Goal: Transaction & Acquisition: Purchase product/service

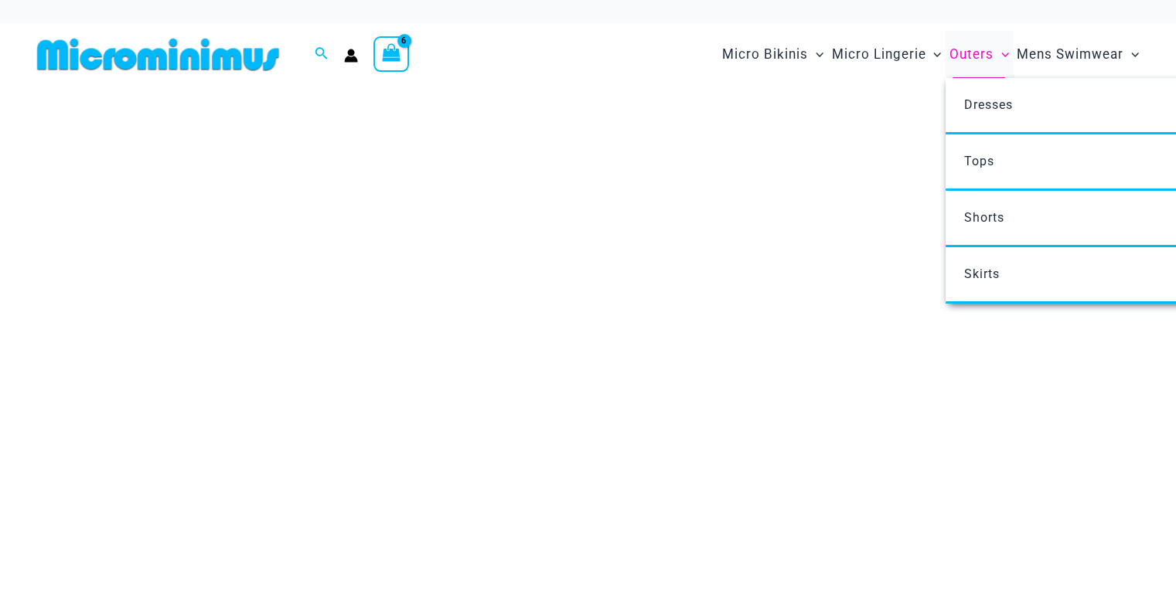
drag, startPoint x: 0, startPoint y: 0, endPoint x: 948, endPoint y: 63, distance: 949.8
click at [948, 63] on link "Outers" at bounding box center [978, 54] width 67 height 47
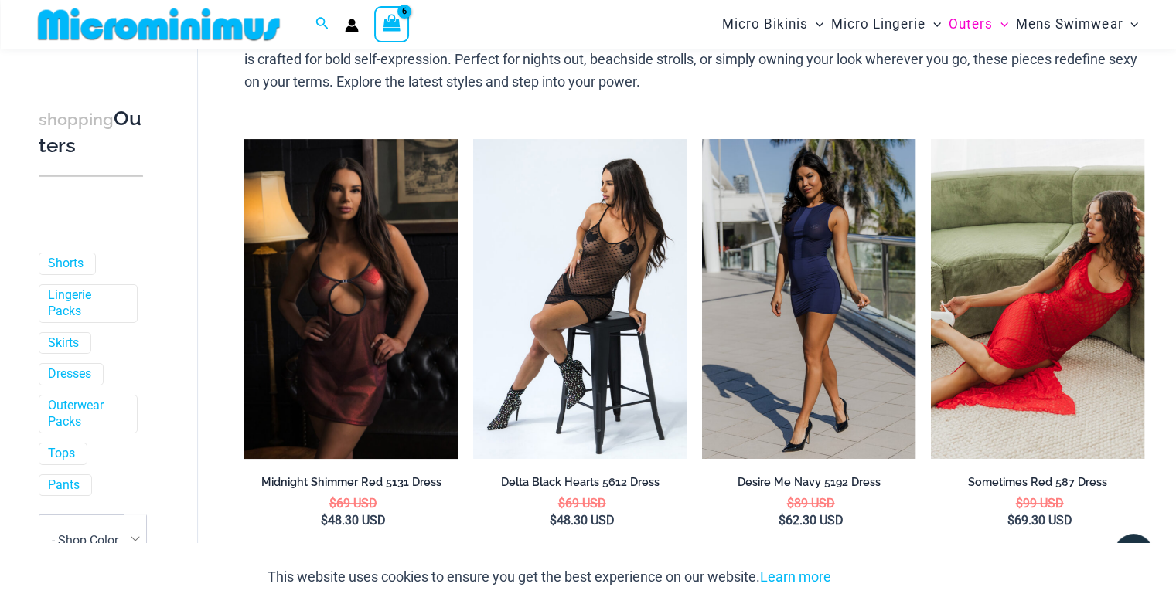
scroll to position [182, 0]
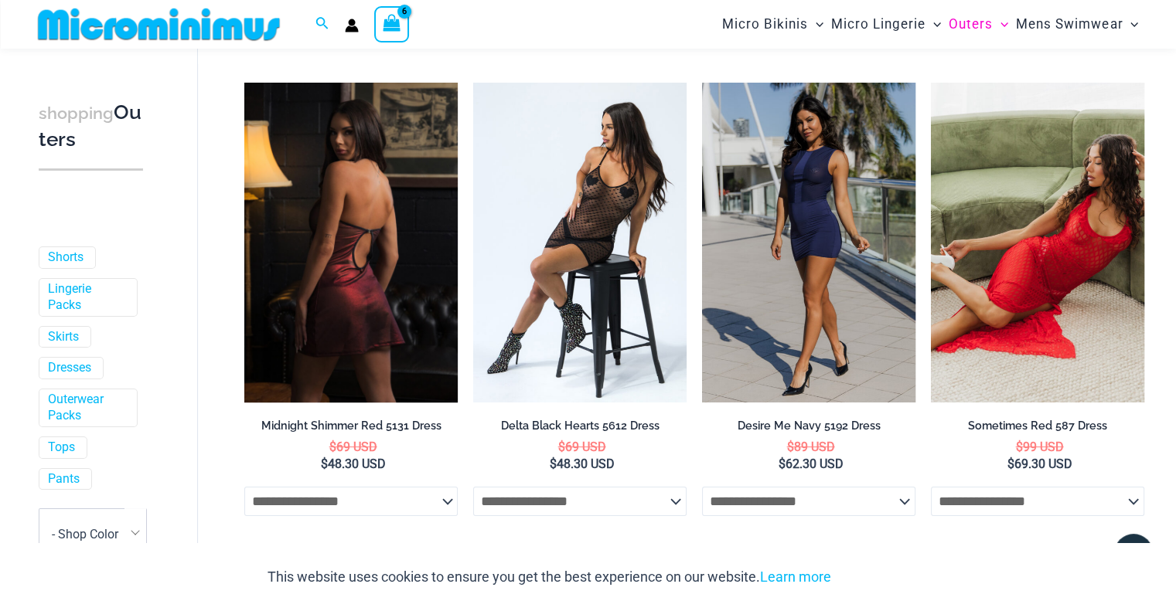
click at [357, 154] on img at bounding box center [350, 243] width 213 height 320
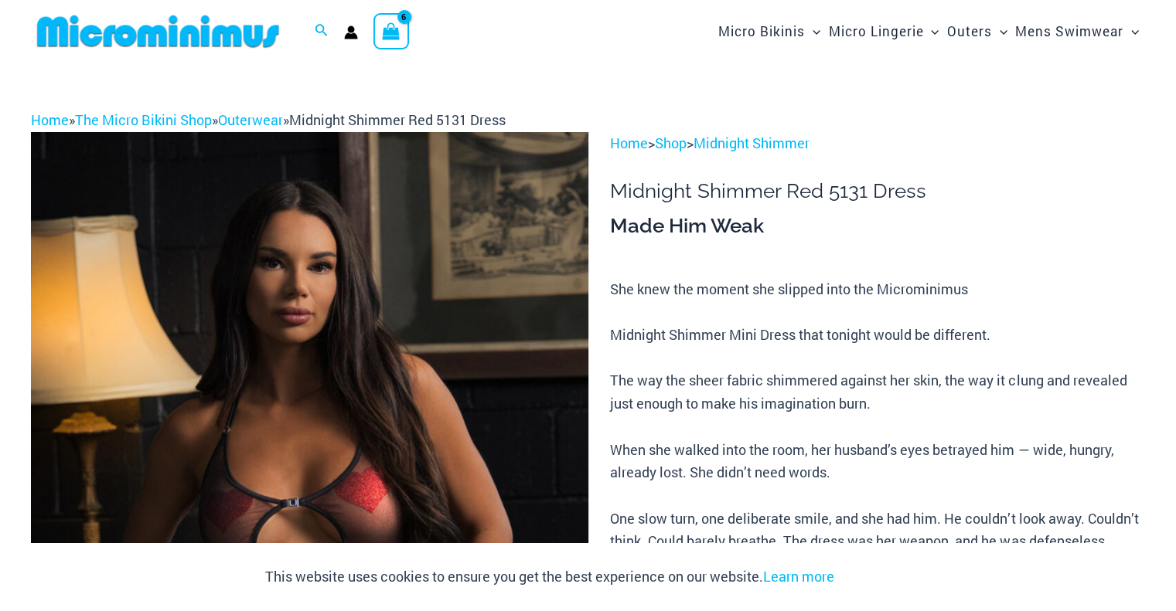
click at [393, 25] on icon "View Shopping Cart, 6 items" at bounding box center [392, 31] width 18 height 18
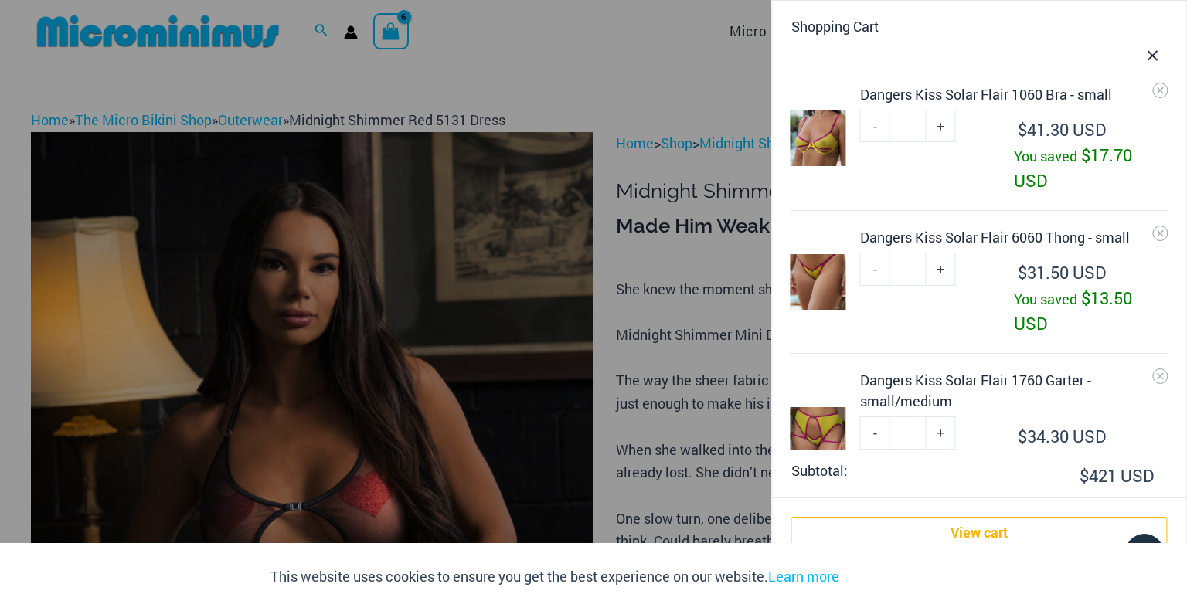
click at [902, 384] on div "Dangers Kiss Solar Flair 1760 Garter - small/medium" at bounding box center [1014, 391] width 308 height 42
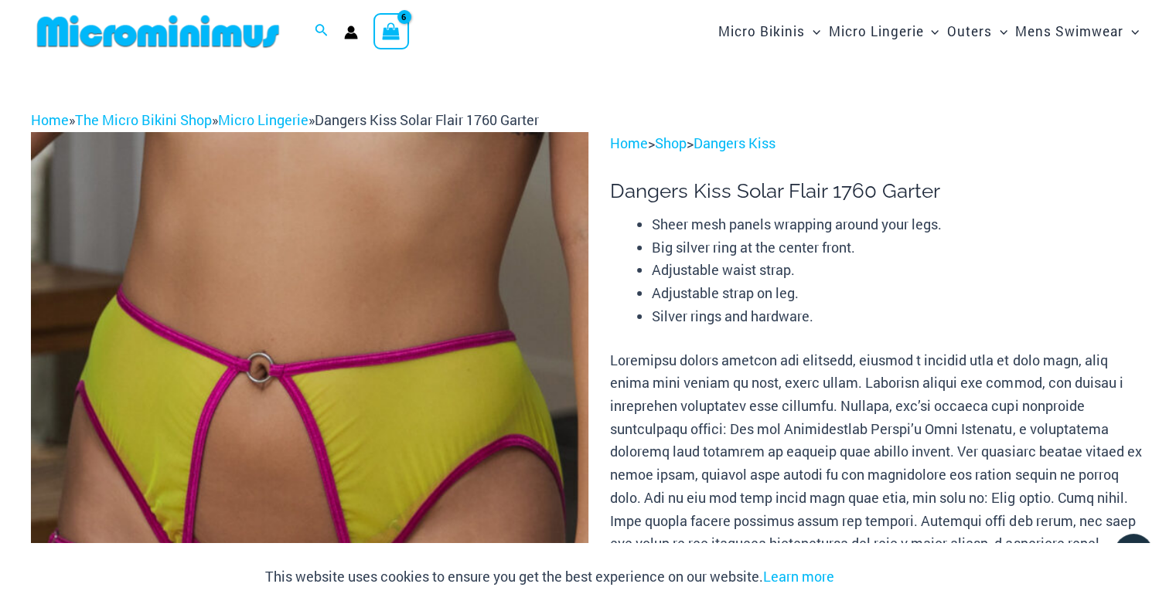
drag, startPoint x: 1182, startPoint y: 53, endPoint x: 1183, endPoint y: 28, distance: 24.8
click at [385, 26] on icon "View Shopping Cart, 6 items" at bounding box center [391, 31] width 18 height 18
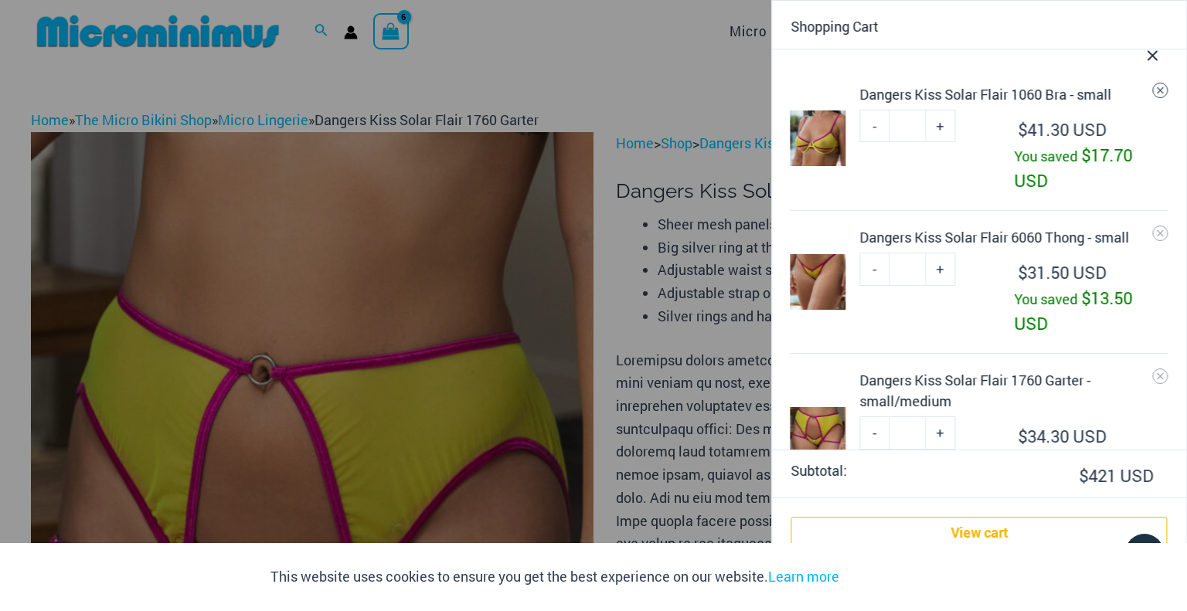
click at [1156, 90] on icon "Remove Dangers Kiss Solar Flair 1060 Bra - small from cart" at bounding box center [1161, 90] width 11 height 11
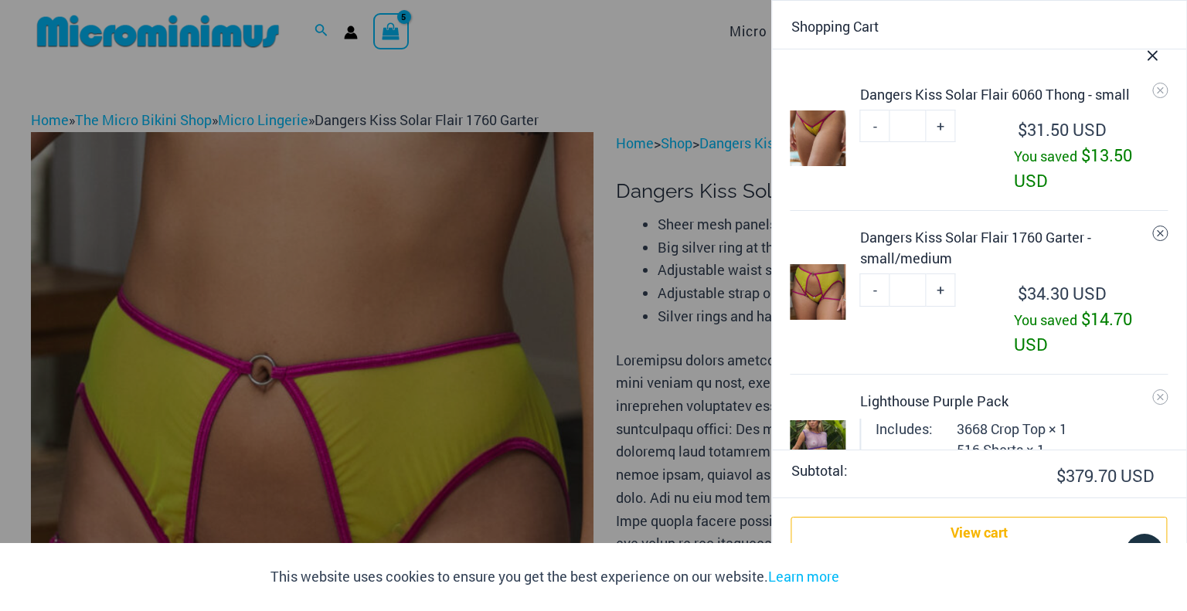
click at [1156, 233] on icon "Remove Dangers Kiss Solar Flair 1760 Garter - small/medium from cart" at bounding box center [1161, 233] width 11 height 11
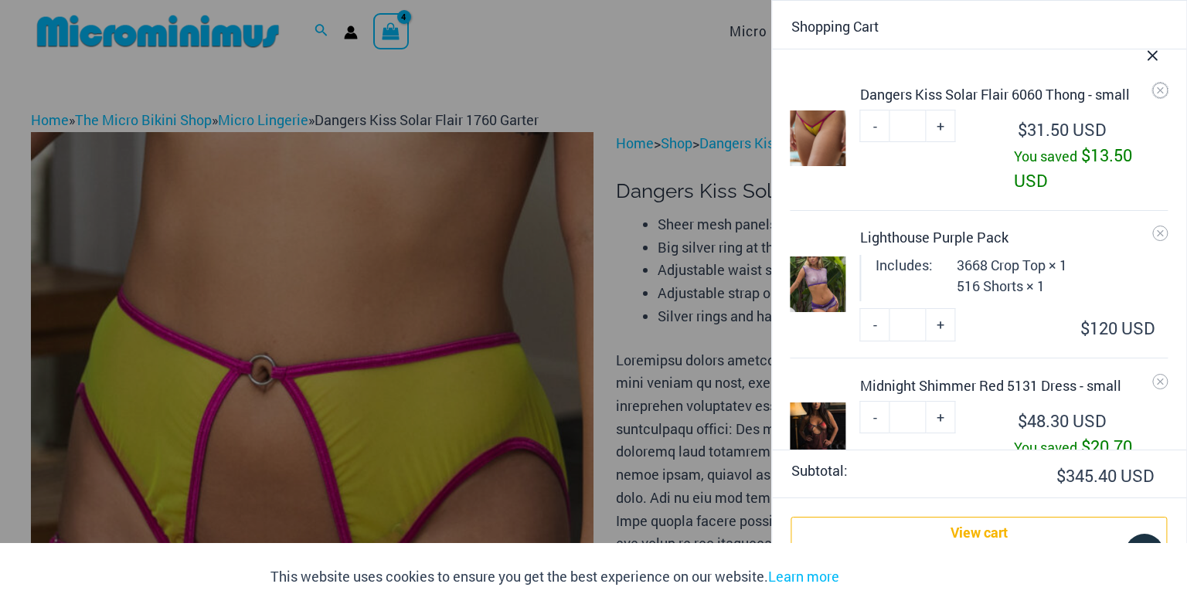
click at [1156, 90] on icon "Remove Dangers Kiss Solar Flair 6060 Thong - small from cart" at bounding box center [1161, 90] width 11 height 11
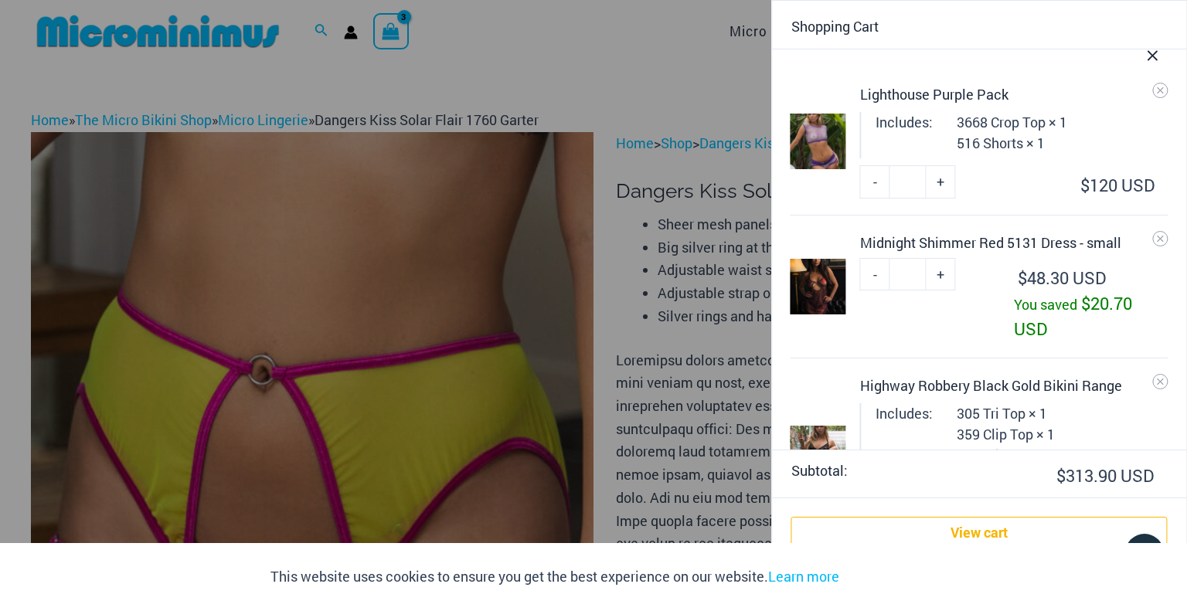
click at [1149, 89] on button "Close Cart Drawer" at bounding box center [1153, 51] width 68 height 77
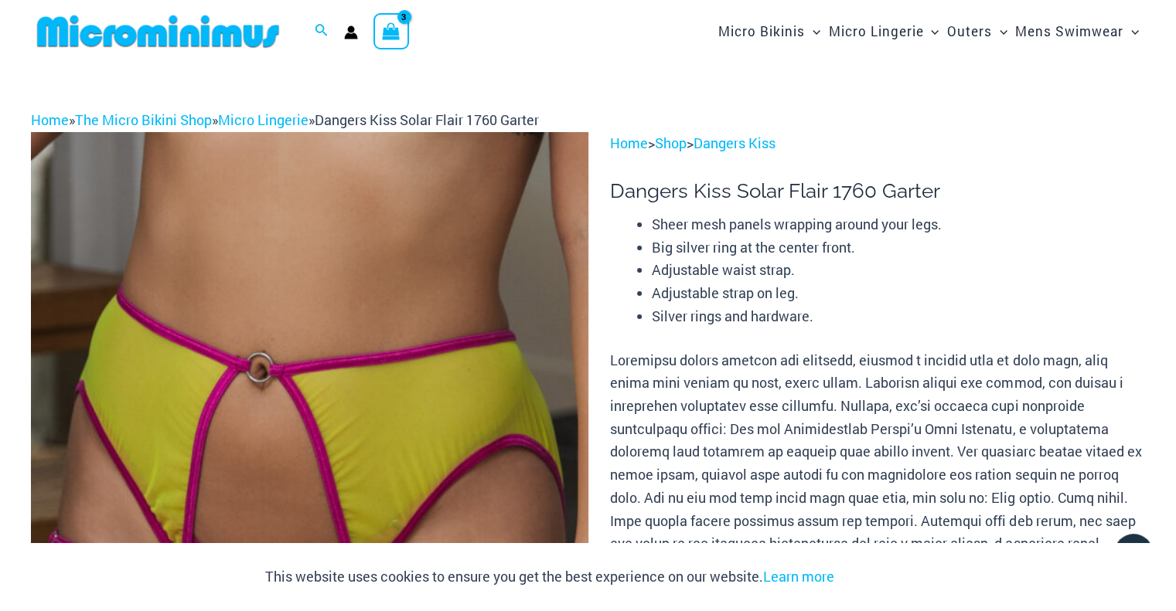
click at [394, 29] on icon "View Shopping Cart, 3 items" at bounding box center [392, 31] width 18 height 18
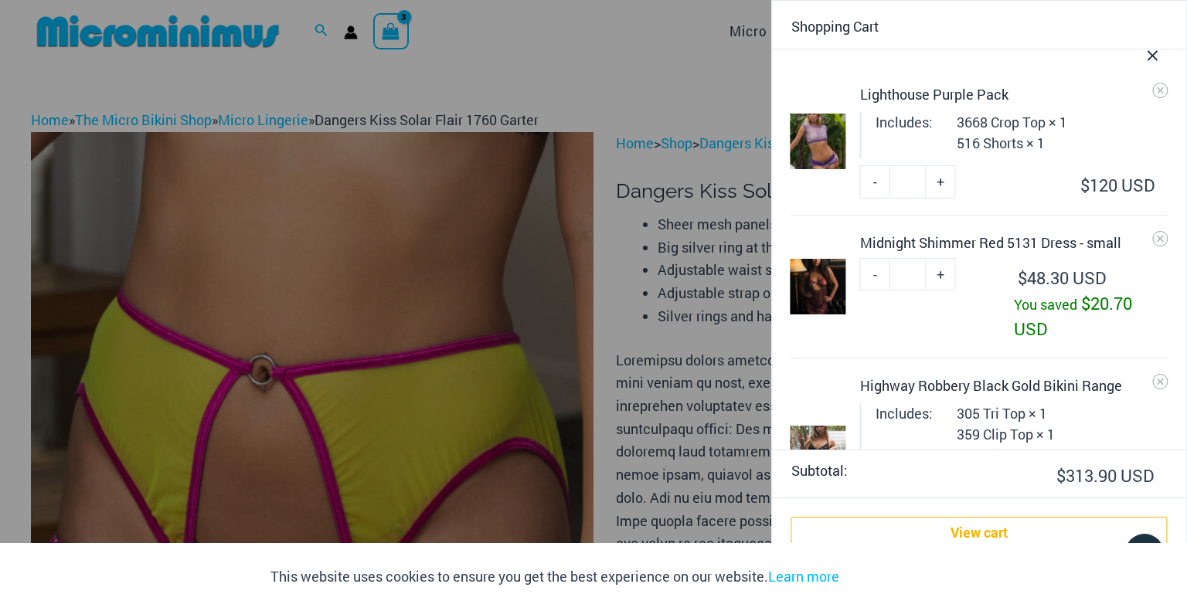
click at [1149, 84] on button "Close Cart Drawer" at bounding box center [1153, 51] width 68 height 77
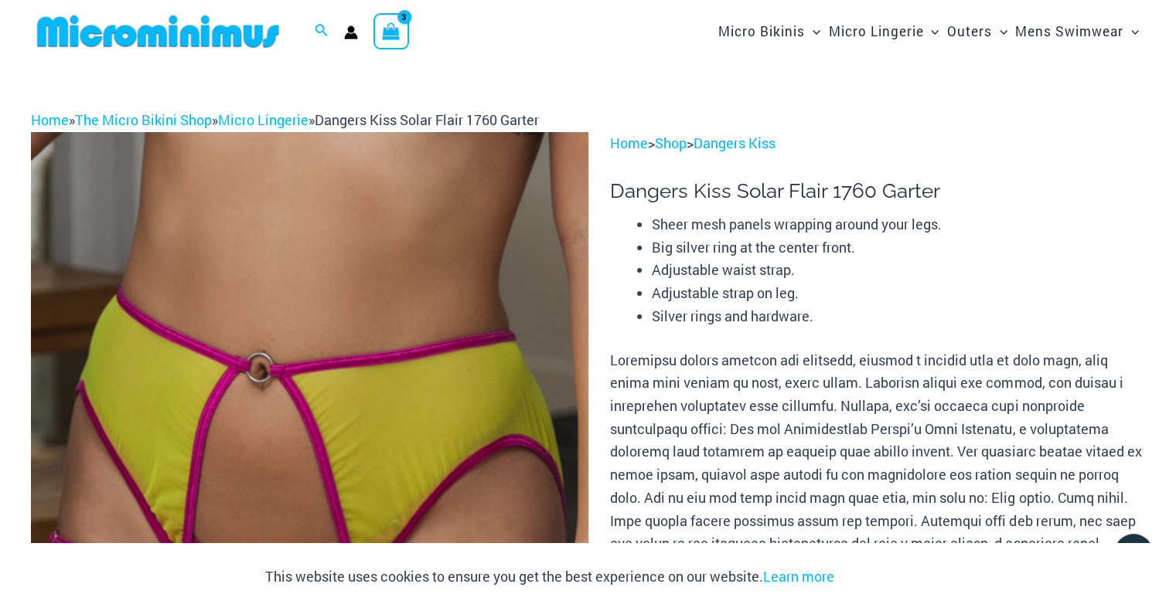
click at [398, 30] on icon "View Shopping Cart, 3 items" at bounding box center [392, 31] width 18 height 18
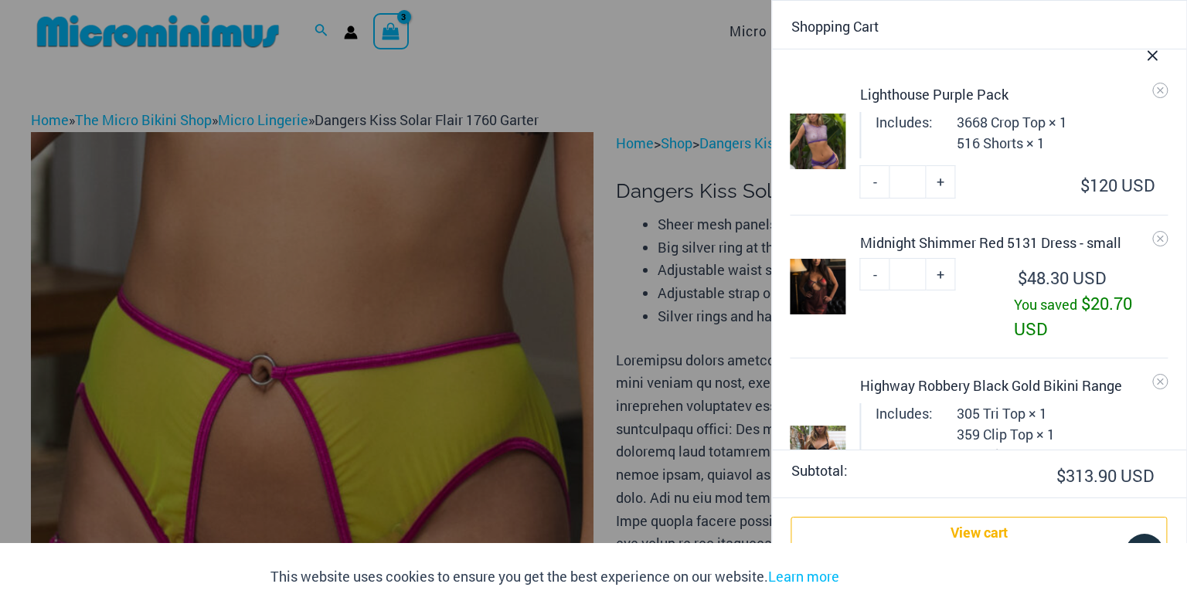
click at [869, 388] on div "Highway Robbery Black Gold Bikini Range" at bounding box center [1014, 386] width 308 height 21
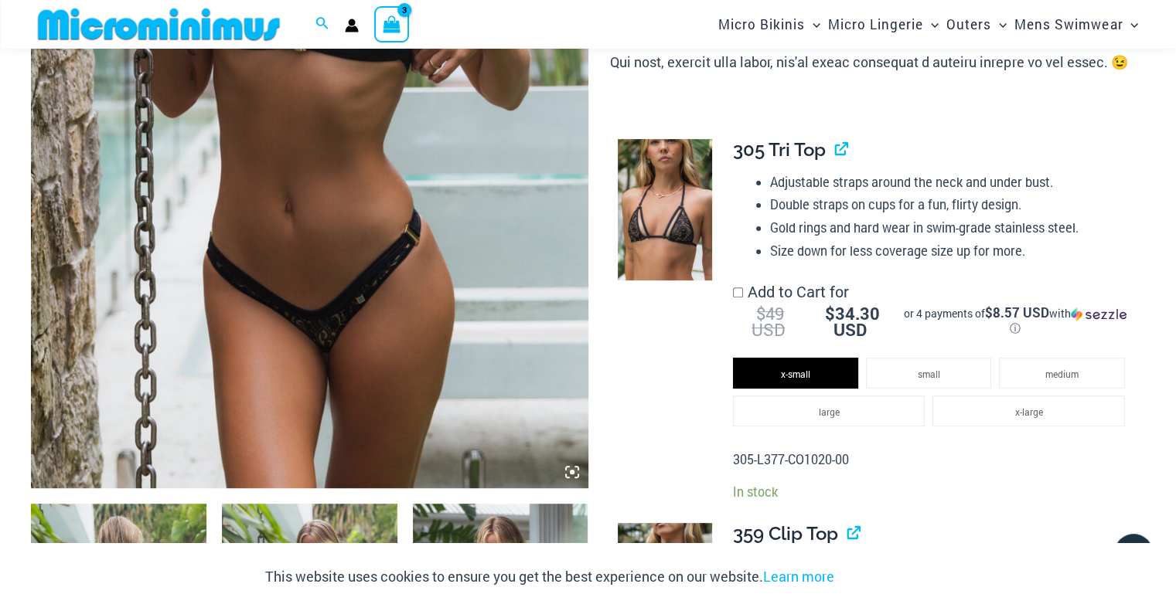
scroll to position [433, 0]
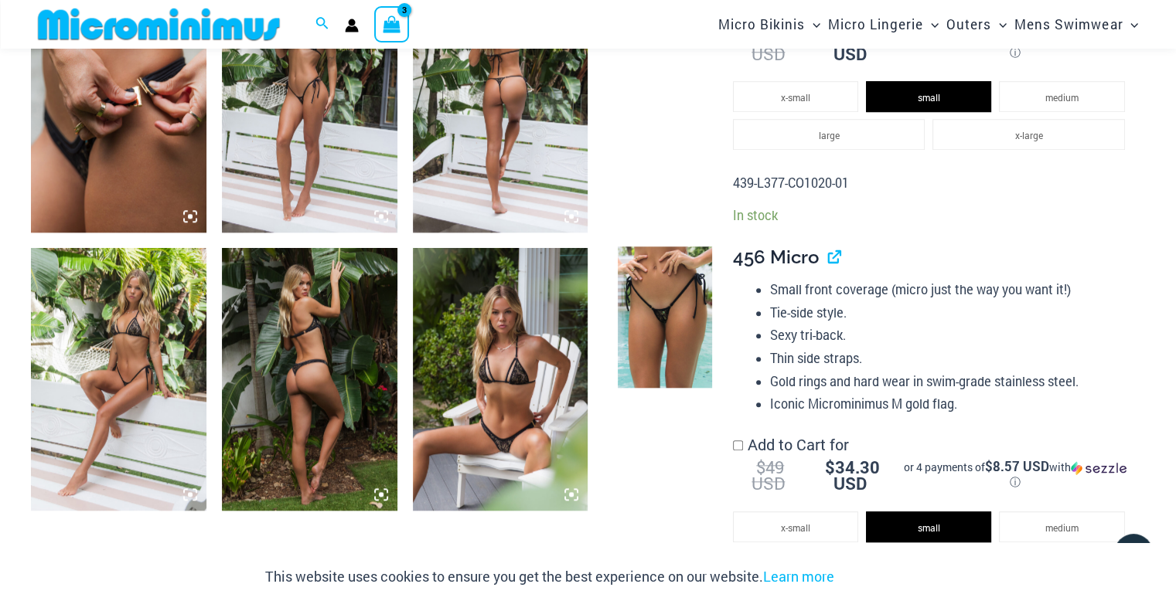
scroll to position [1580, 0]
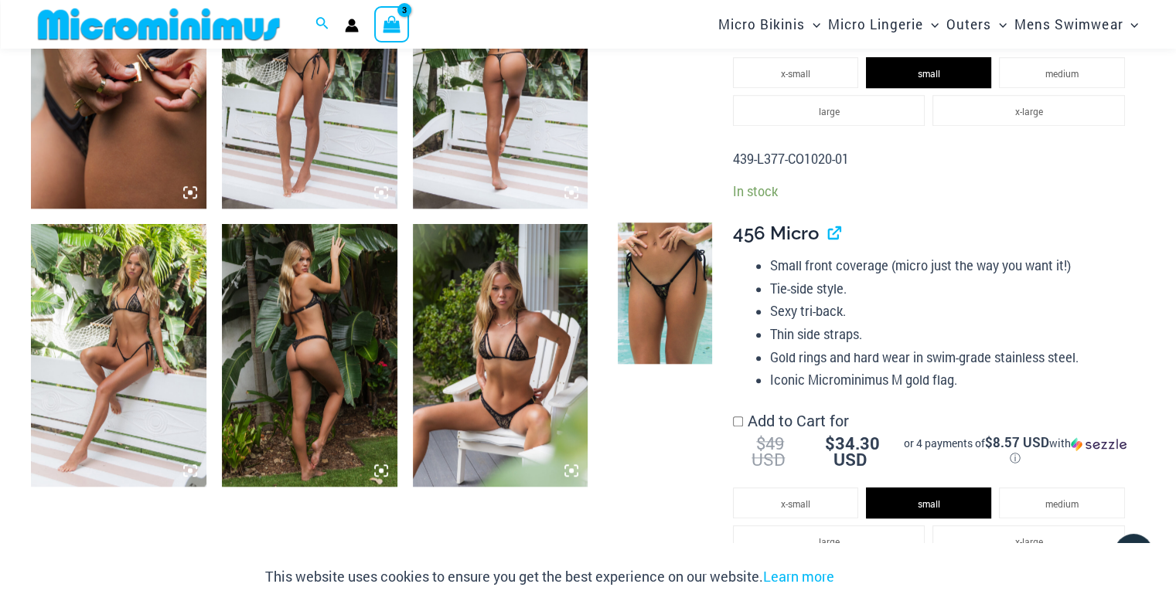
click at [543, 282] on img at bounding box center [500, 355] width 175 height 263
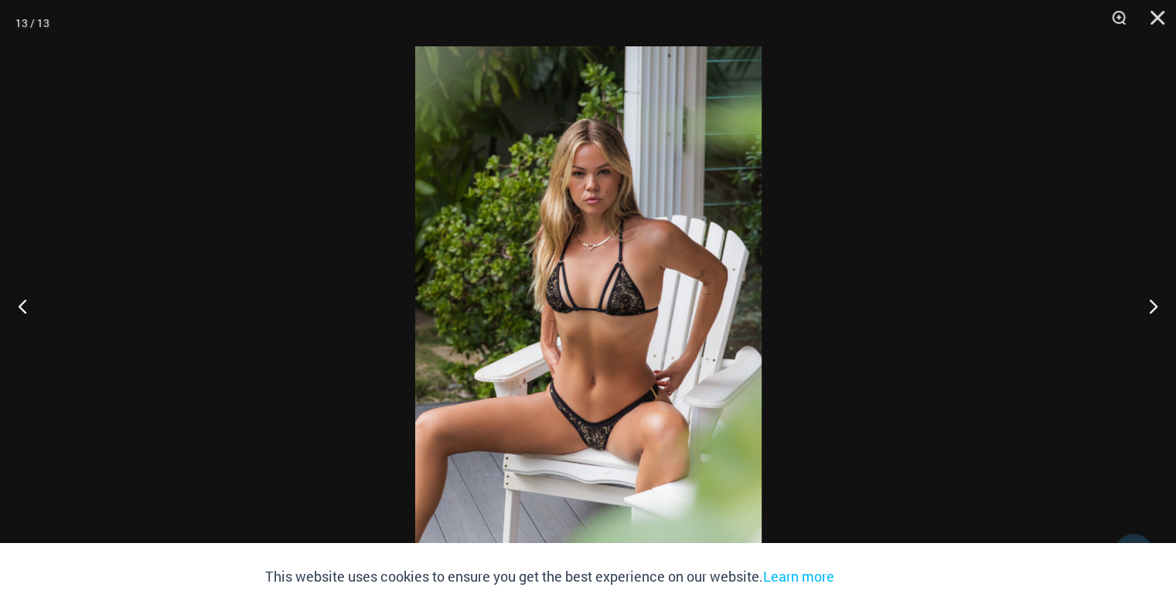
click at [575, 287] on img at bounding box center [588, 305] width 346 height 519
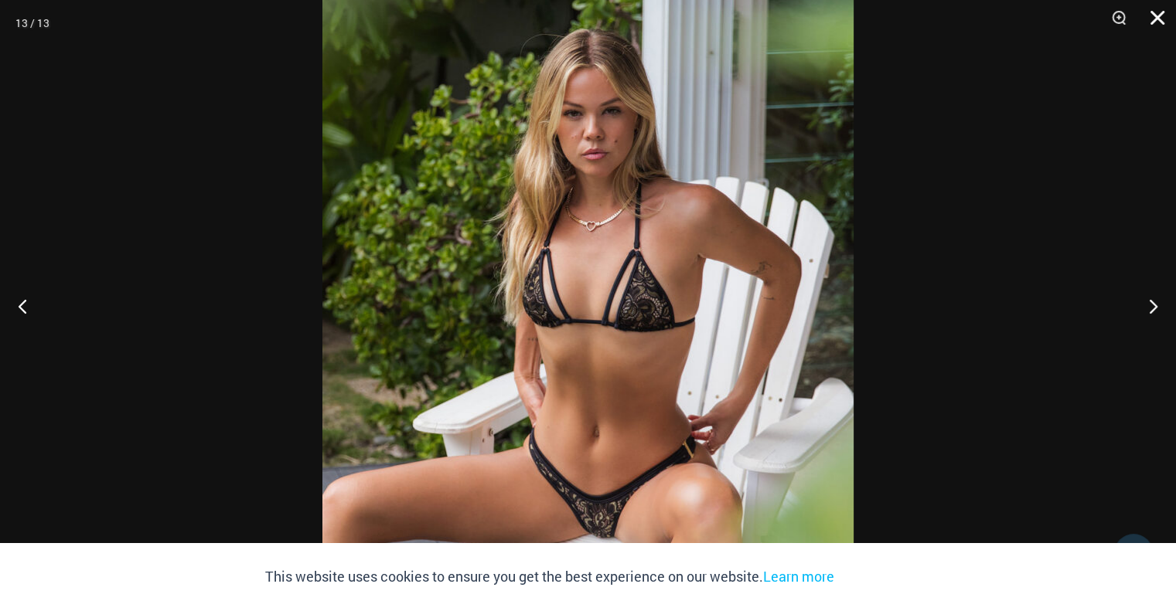
click at [1153, 13] on button "Close" at bounding box center [1151, 23] width 39 height 46
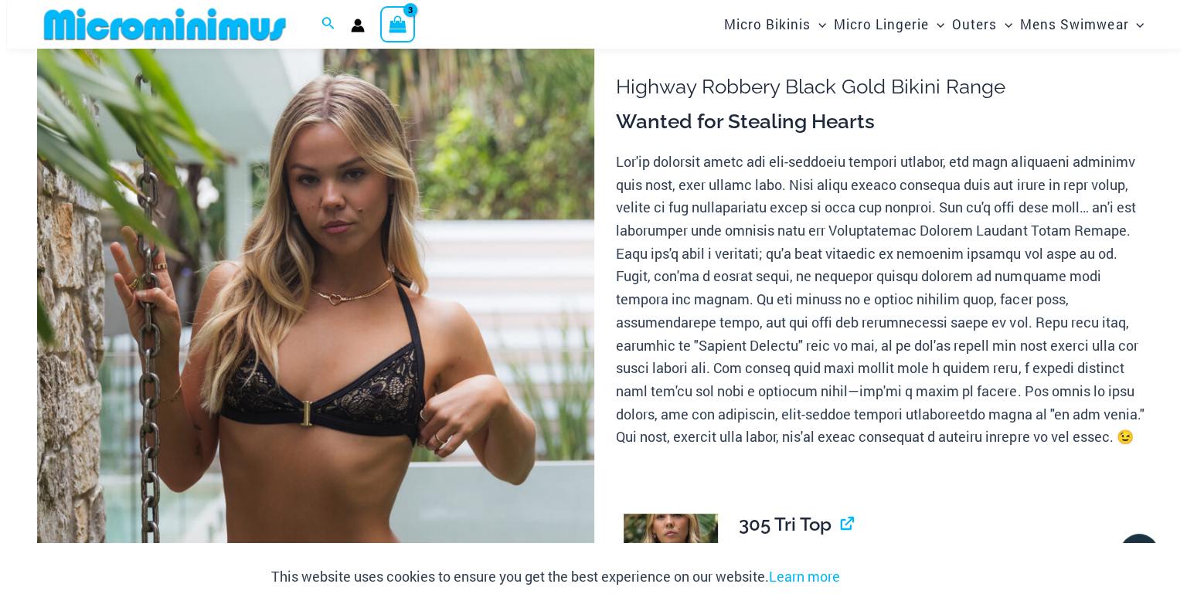
scroll to position [0, 0]
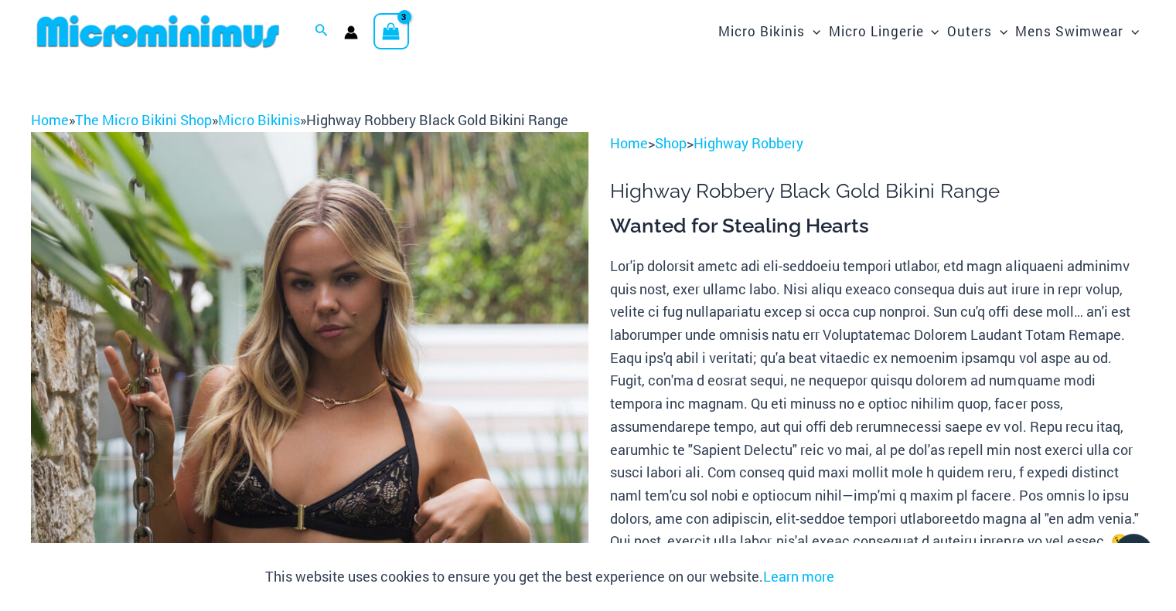
click at [390, 28] on icon "View Shopping Cart, 3 items" at bounding box center [392, 31] width 18 height 18
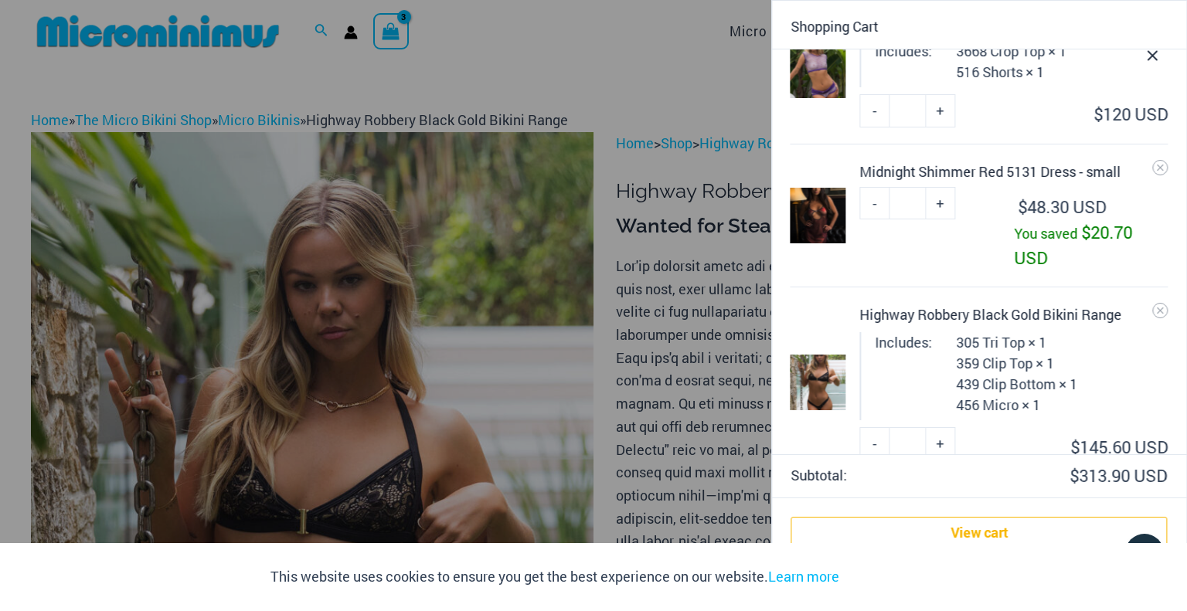
scroll to position [110, 0]
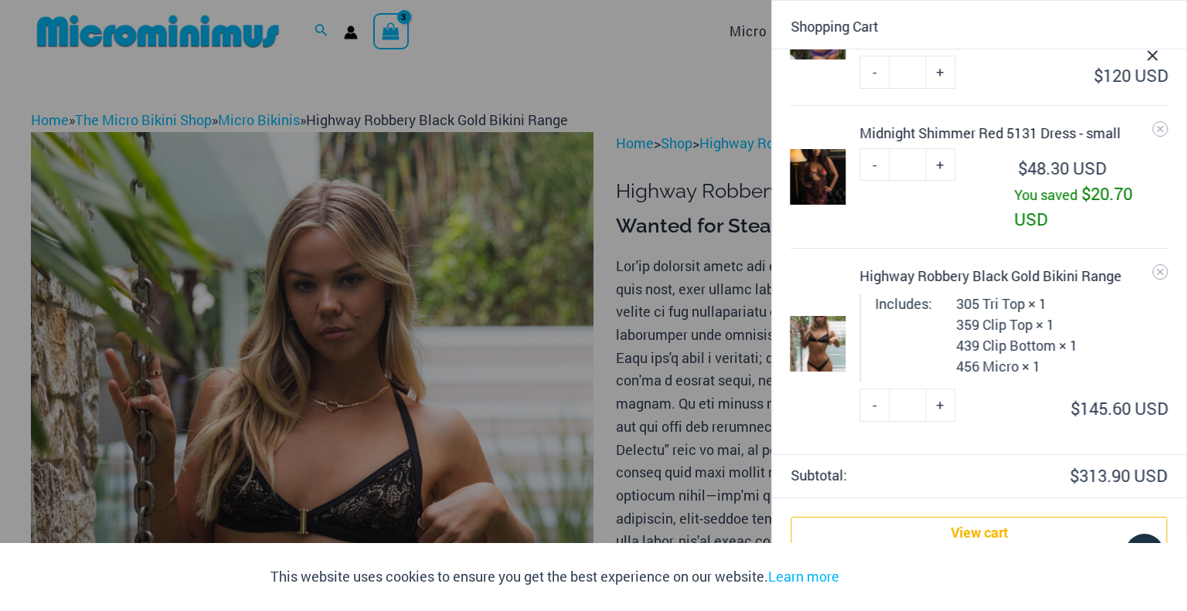
click at [975, 584] on link "Checkout" at bounding box center [980, 576] width 376 height 32
click at [975, 569] on link "Checkout" at bounding box center [980, 576] width 376 height 32
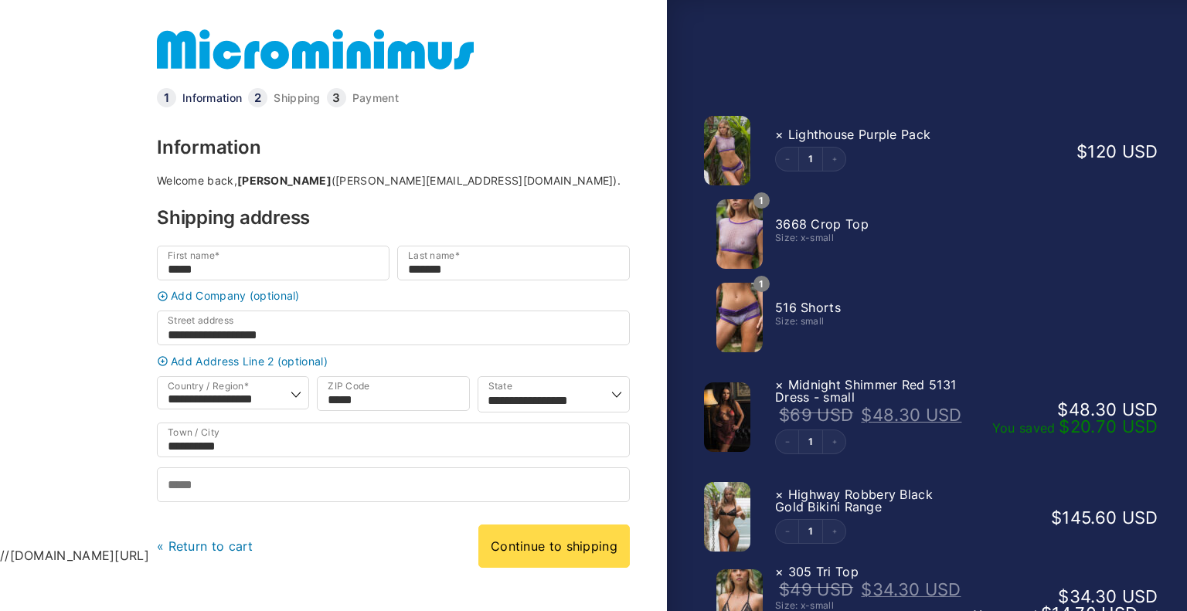
select select "**"
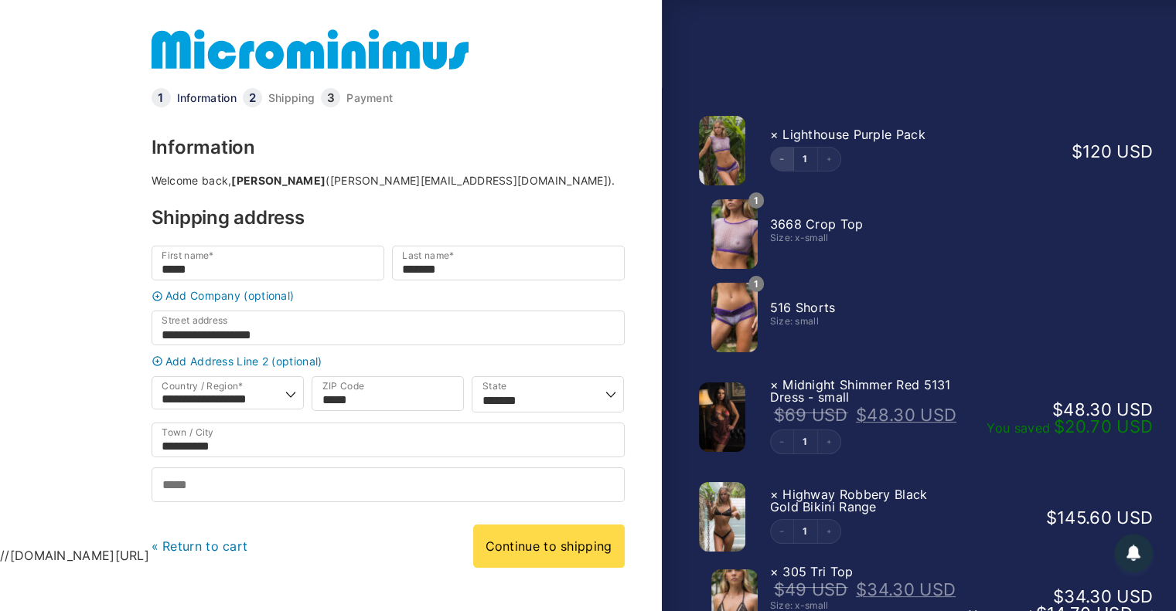
click at [779, 157] on icon "Decrement" at bounding box center [781, 159] width 6 height 6
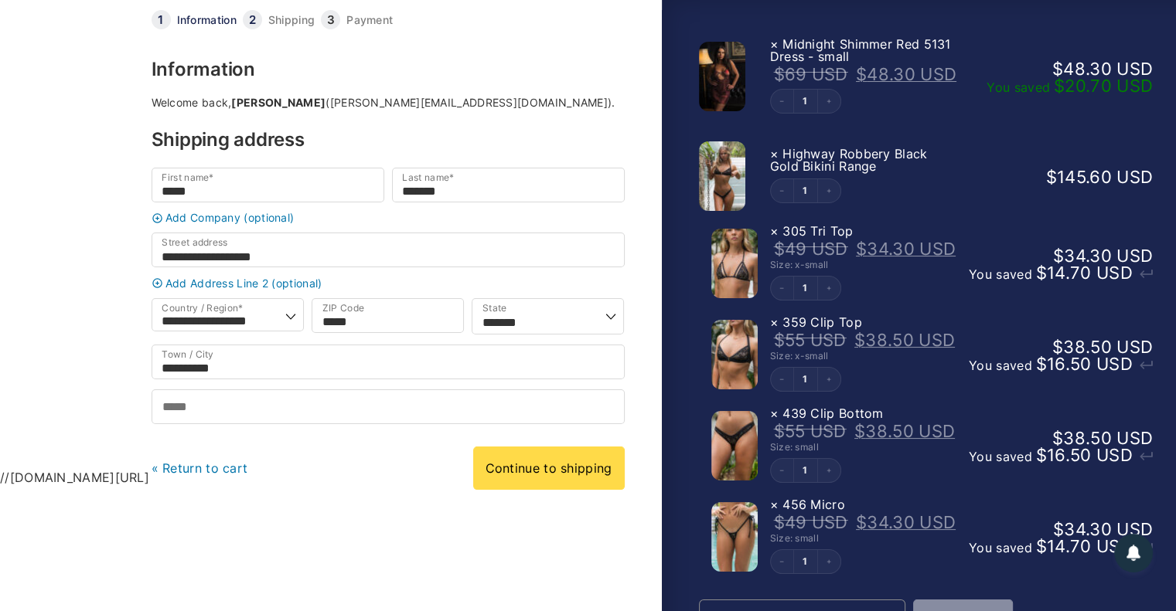
scroll to position [74, 0]
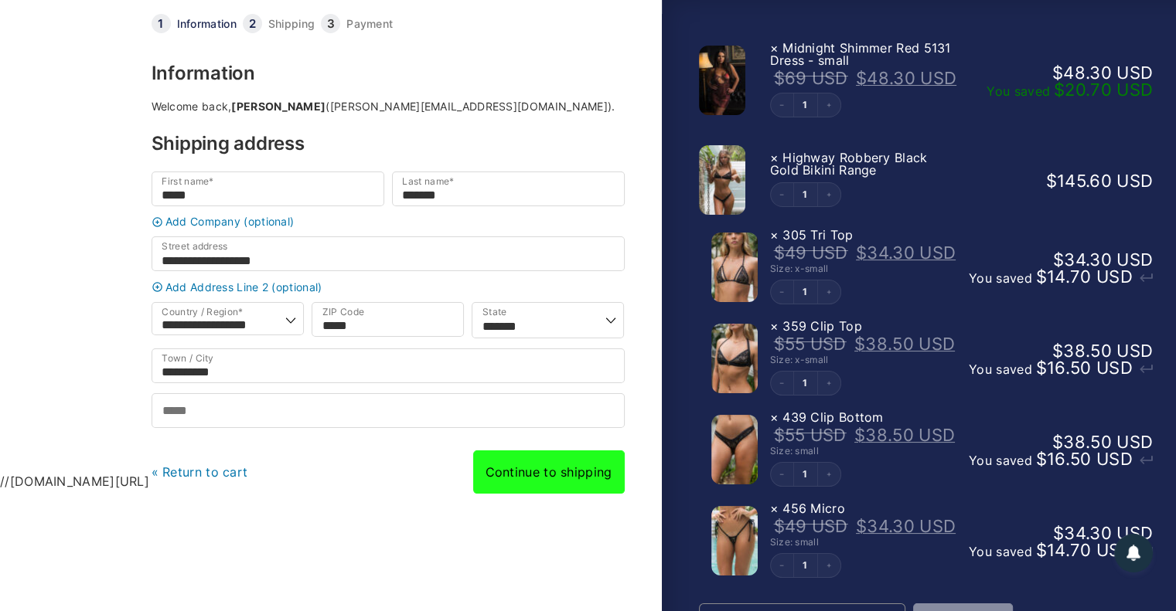
click at [538, 488] on link "Continue to shipping" at bounding box center [549, 472] width 152 height 43
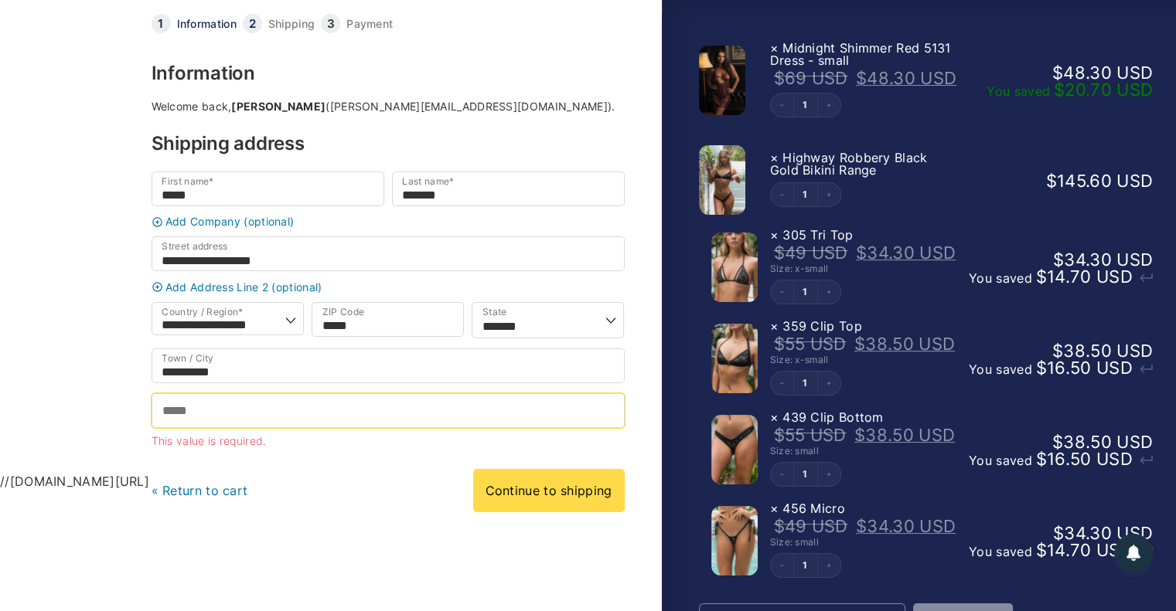
click at [370, 402] on input "Phone *" at bounding box center [388, 410] width 473 height 35
type input "**********"
select select "**"
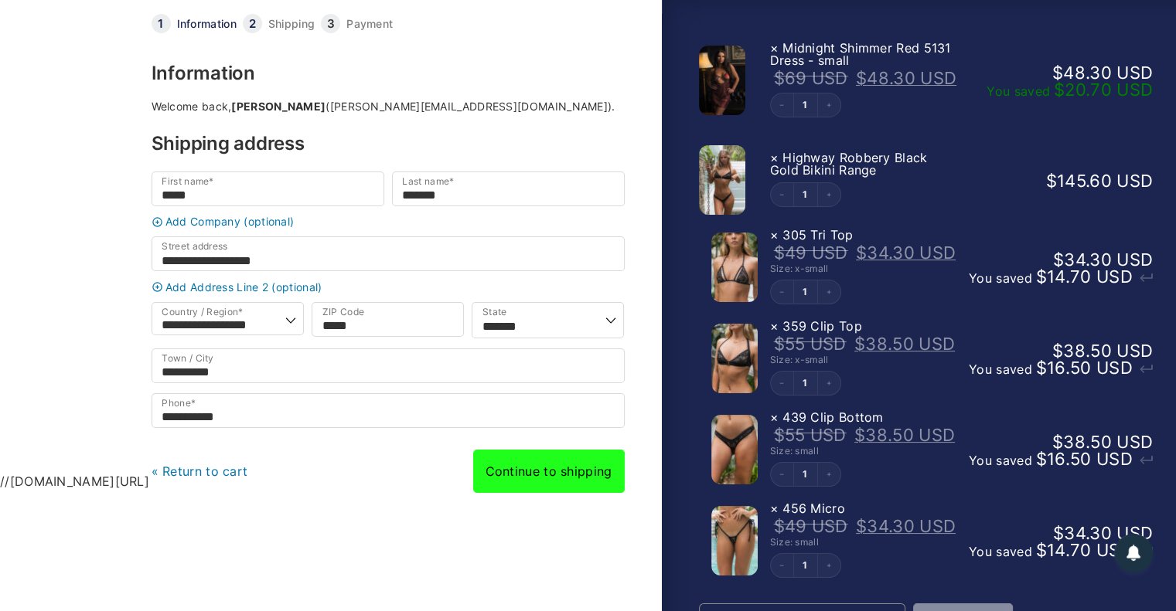
click at [564, 485] on link "Continue to shipping" at bounding box center [549, 471] width 152 height 43
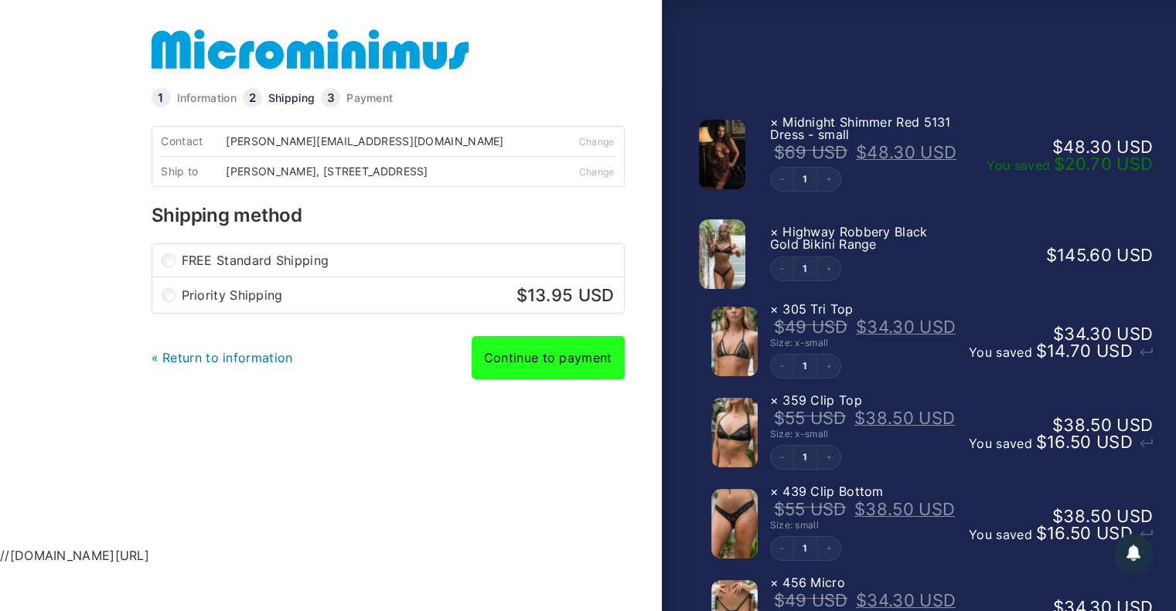
click at [540, 365] on link "Continue to payment" at bounding box center [548, 357] width 153 height 43
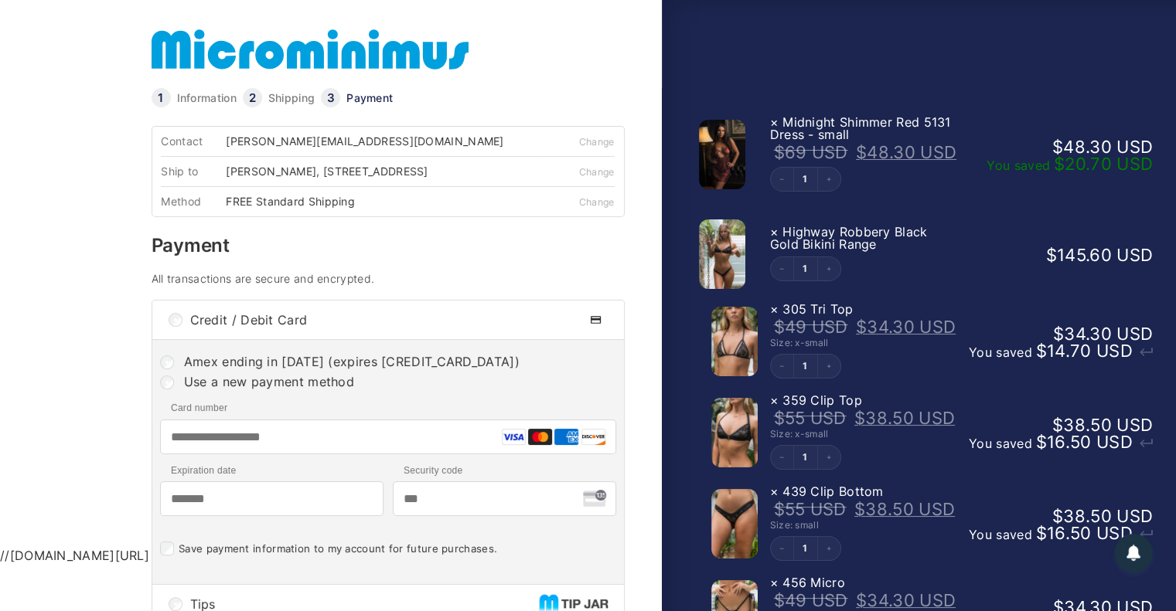
click at [403, 448] on input "Card number" at bounding box center [387, 437] width 456 height 35
click at [342, 441] on input "Card number" at bounding box center [387, 437] width 456 height 35
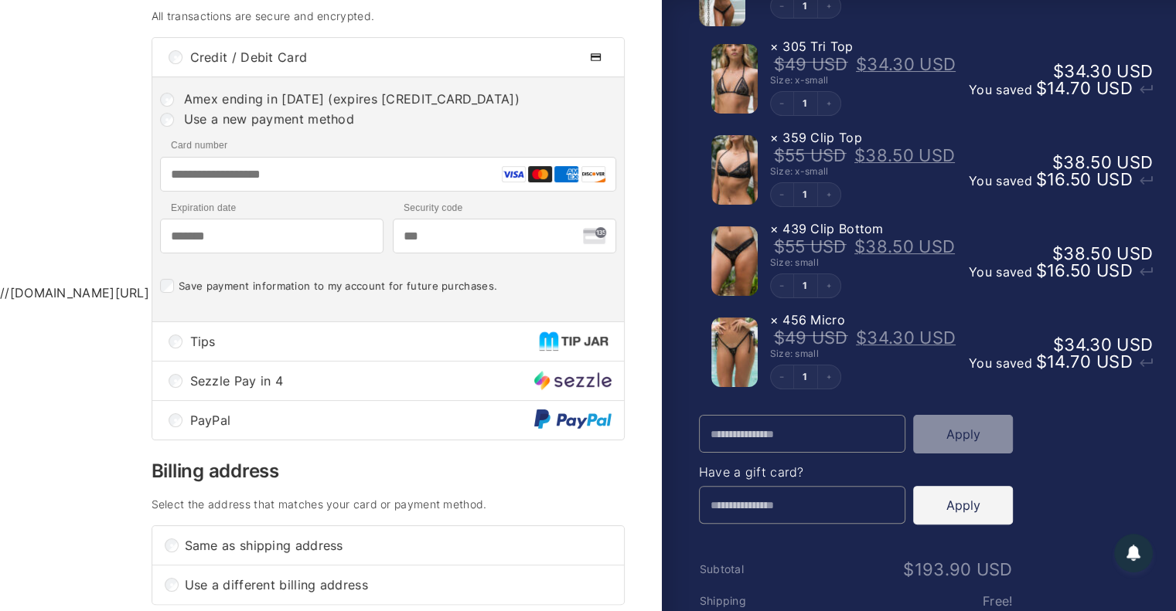
scroll to position [284, 0]
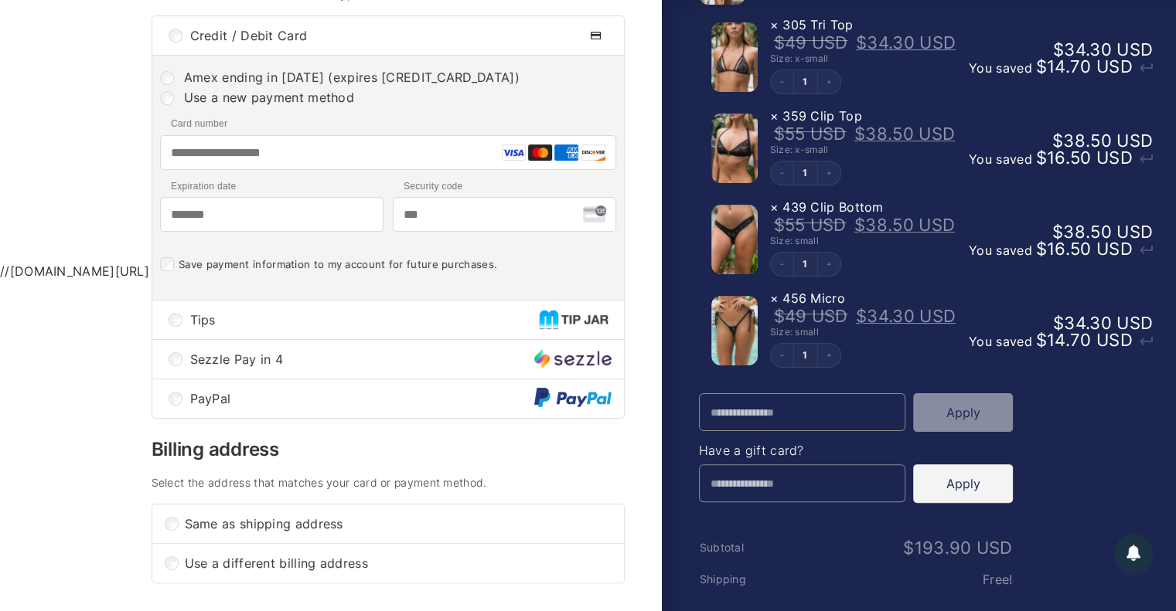
click at [302, 159] on input "Card number" at bounding box center [387, 152] width 456 height 35
click at [281, 154] on input "Card number" at bounding box center [387, 152] width 456 height 35
click at [315, 152] on input "Card number" at bounding box center [387, 152] width 456 height 35
click at [539, 154] on input "Card number" at bounding box center [387, 152] width 456 height 35
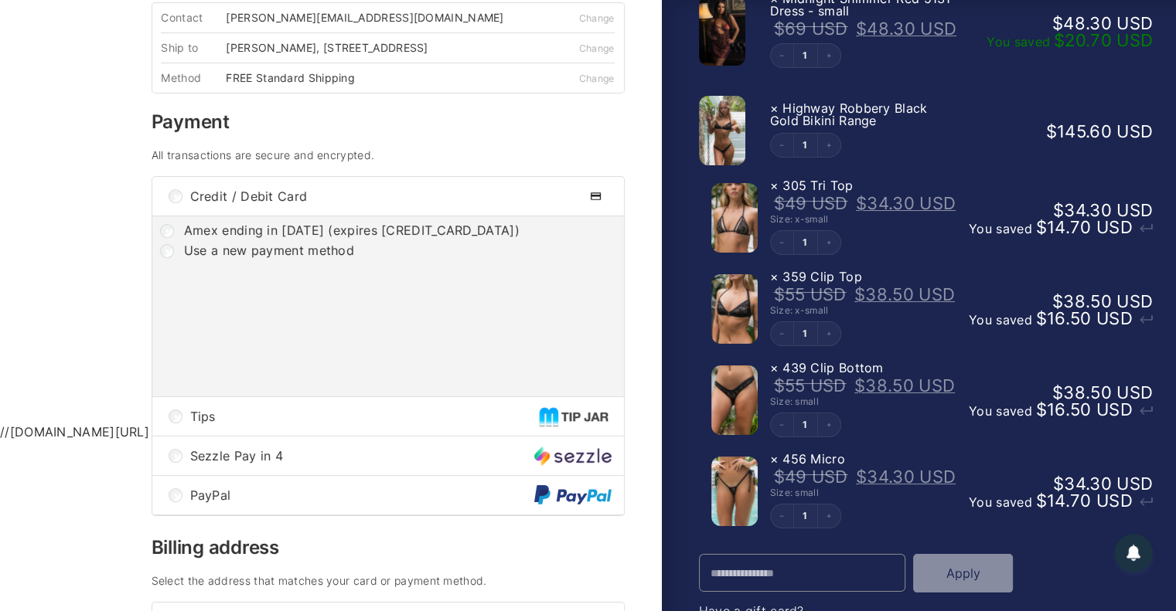
scroll to position [0, 0]
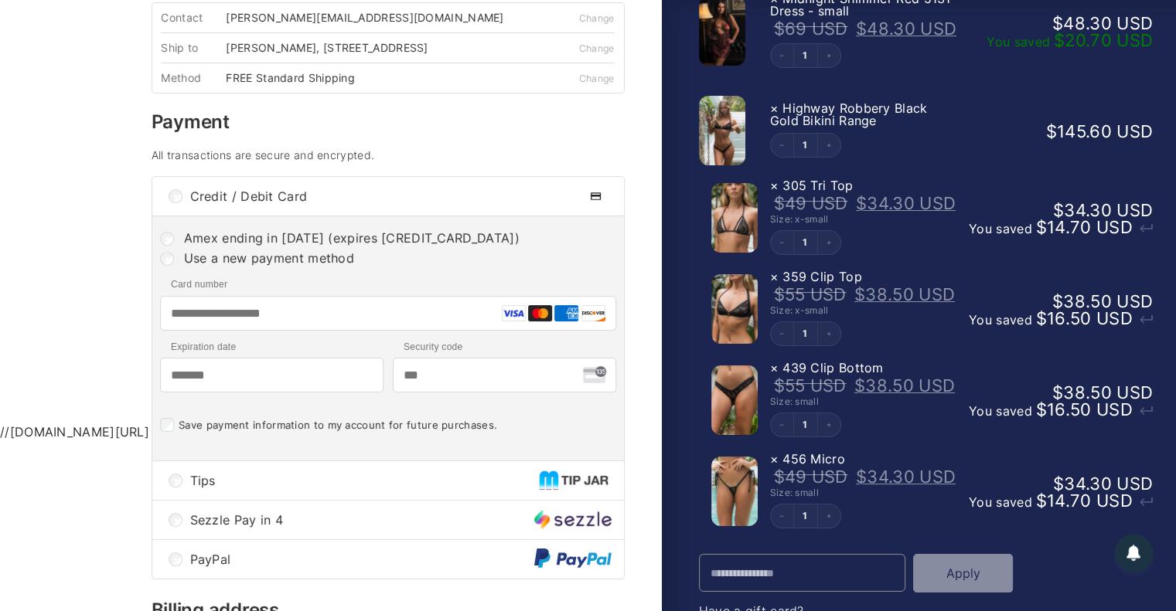
click at [310, 321] on input "Card number" at bounding box center [387, 313] width 456 height 35
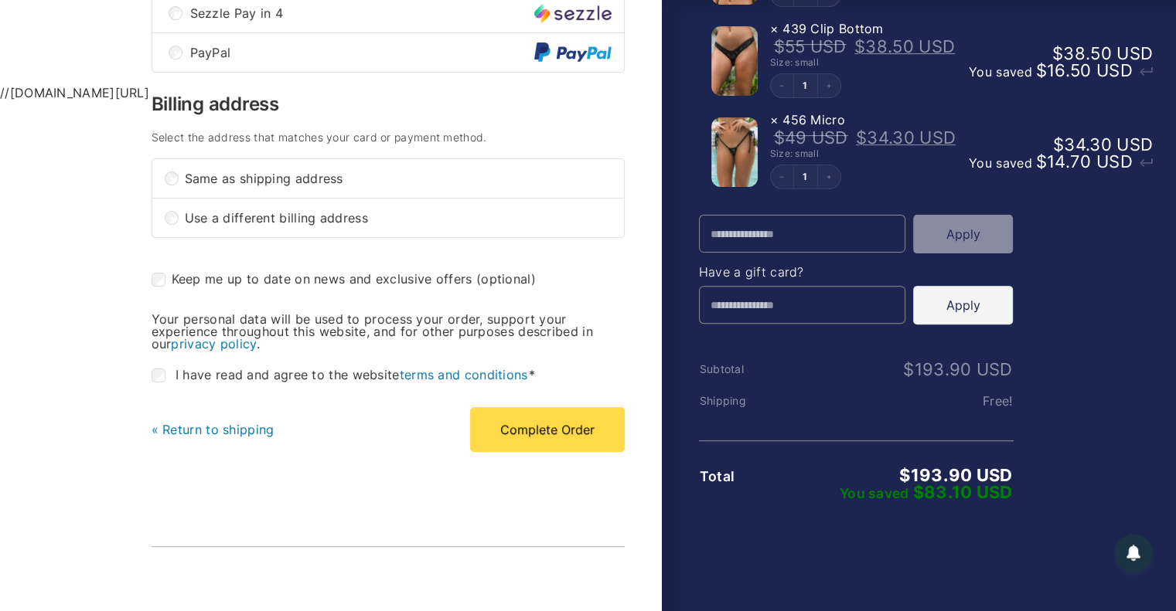
scroll to position [472, 0]
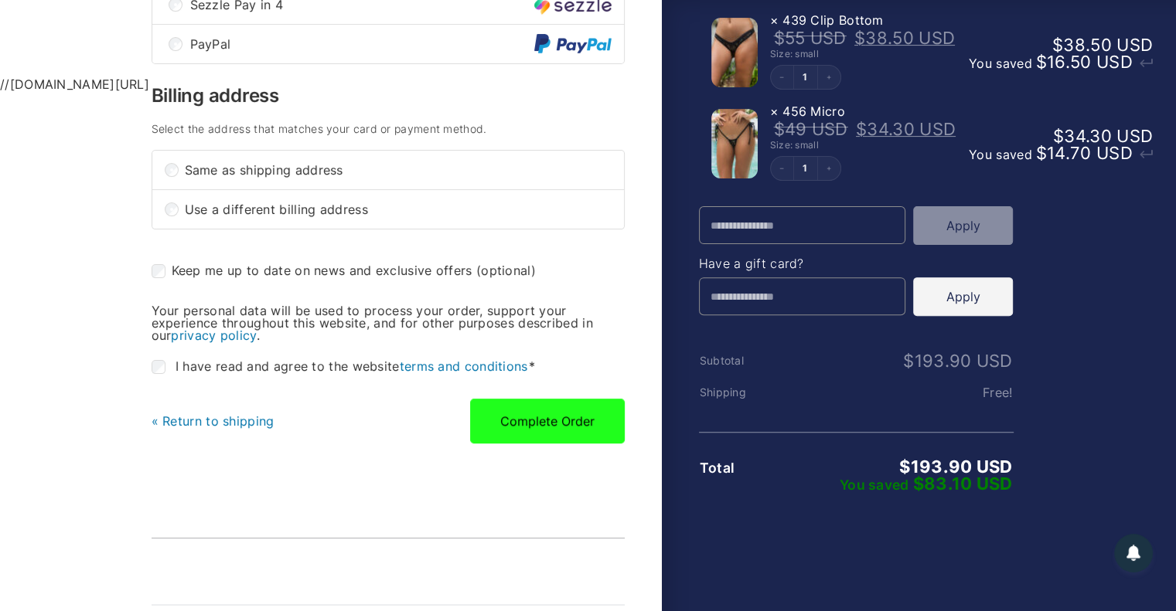
click at [540, 421] on button "Complete Order" at bounding box center [547, 421] width 155 height 45
click at [537, 429] on button "Complete Order" at bounding box center [547, 421] width 155 height 45
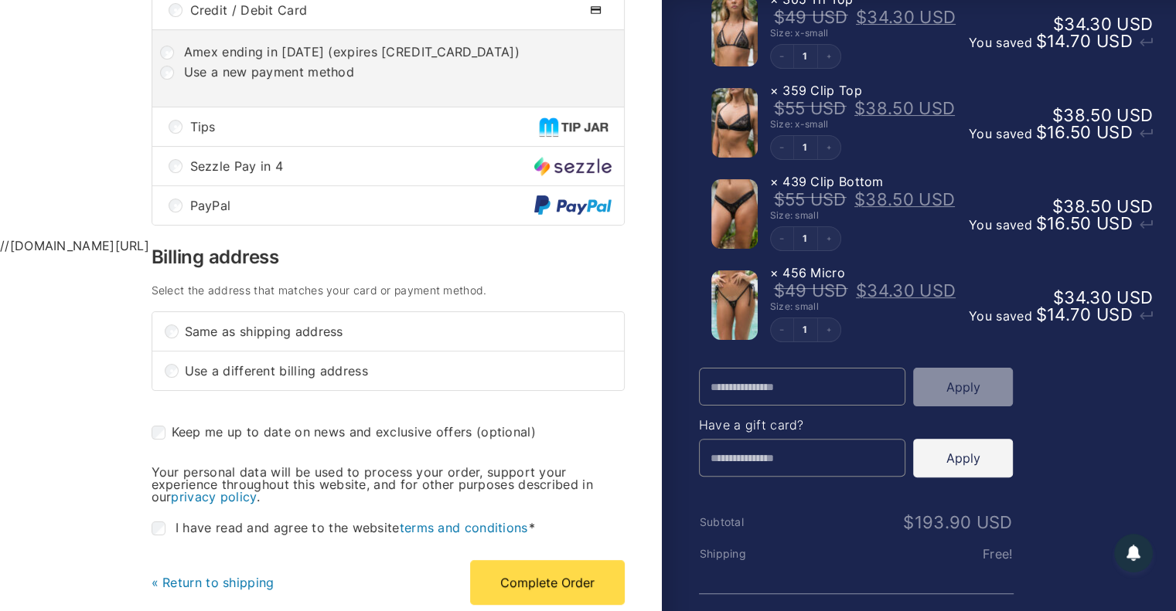
scroll to position [311, 0]
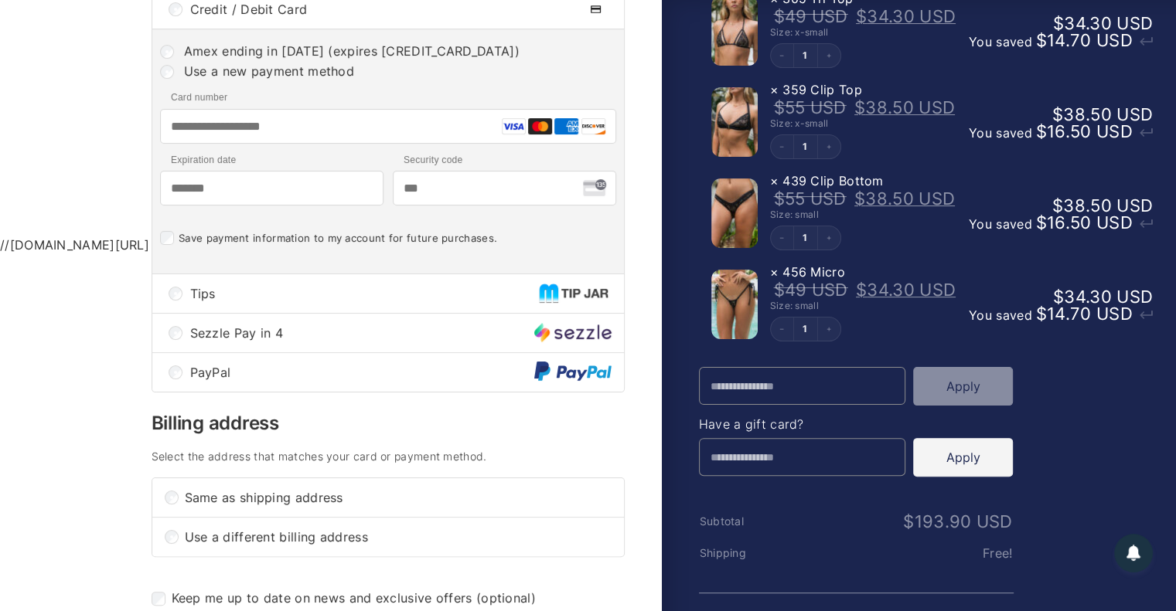
click at [335, 134] on input "Card number" at bounding box center [387, 126] width 456 height 35
click at [445, 126] on input "Card number" at bounding box center [387, 126] width 456 height 35
type input "*"
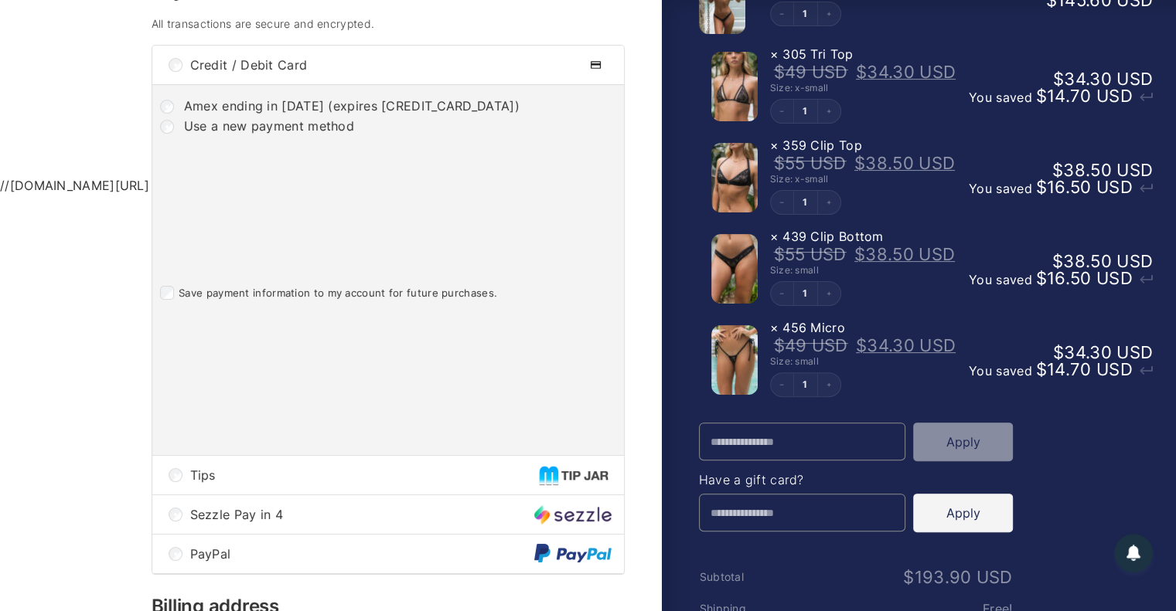
scroll to position [0, 0]
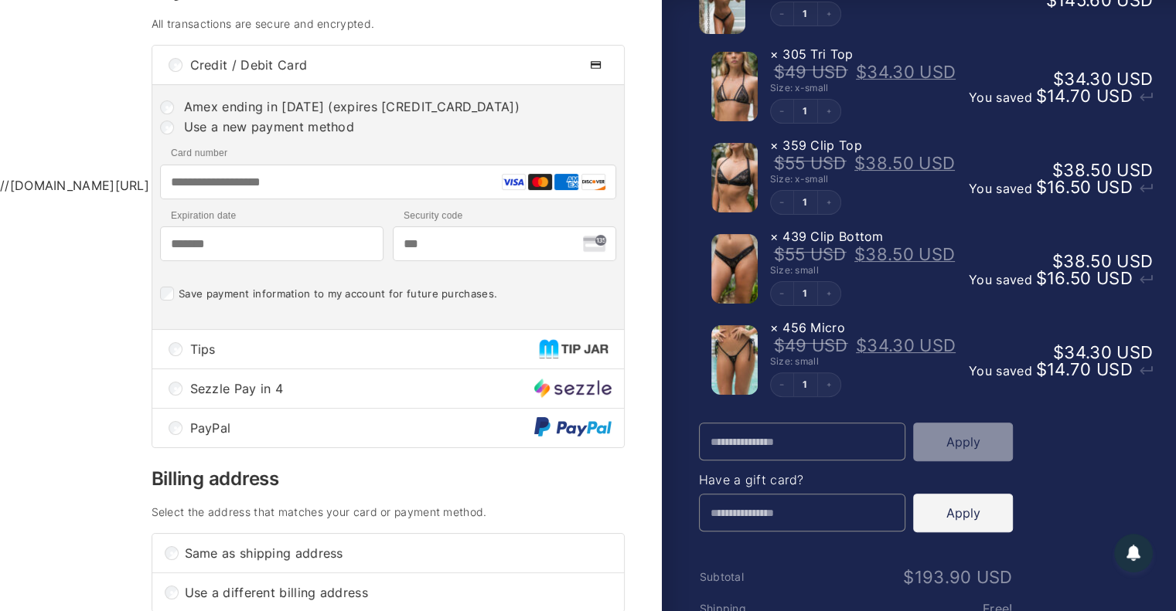
click at [276, 189] on input "Card number" at bounding box center [387, 182] width 456 height 35
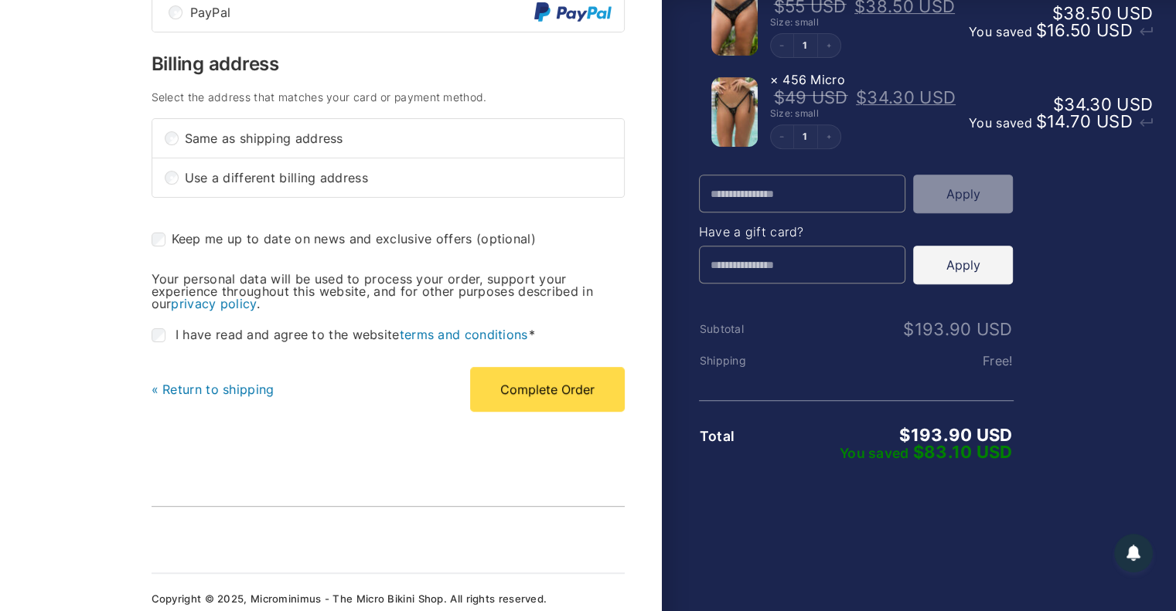
scroll to position [619, 0]
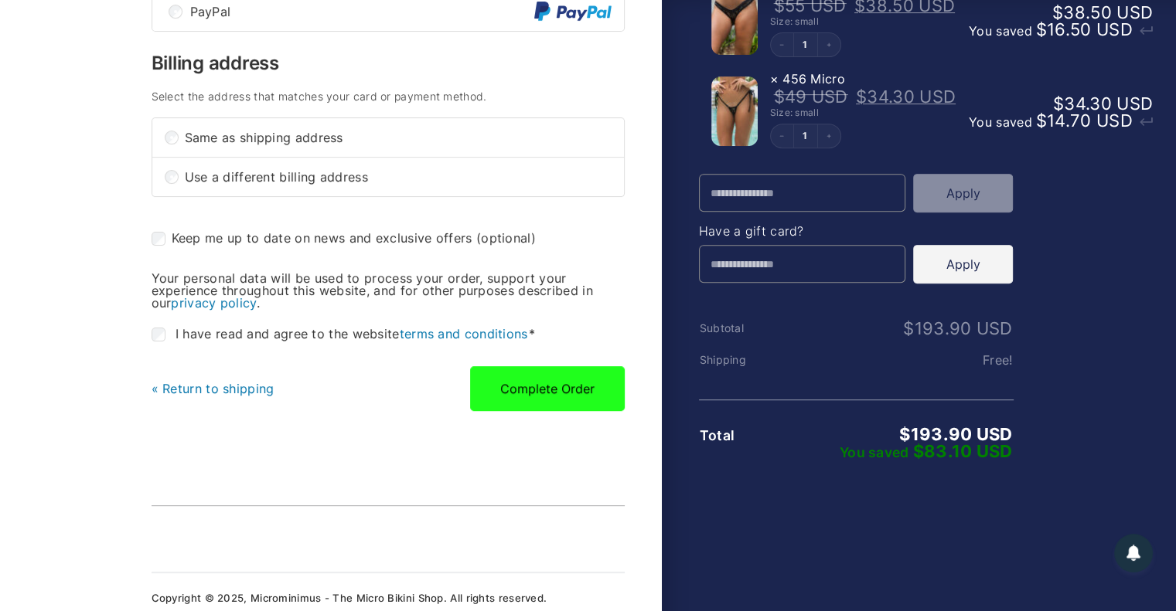
click at [517, 400] on button "Complete Order" at bounding box center [547, 388] width 155 height 45
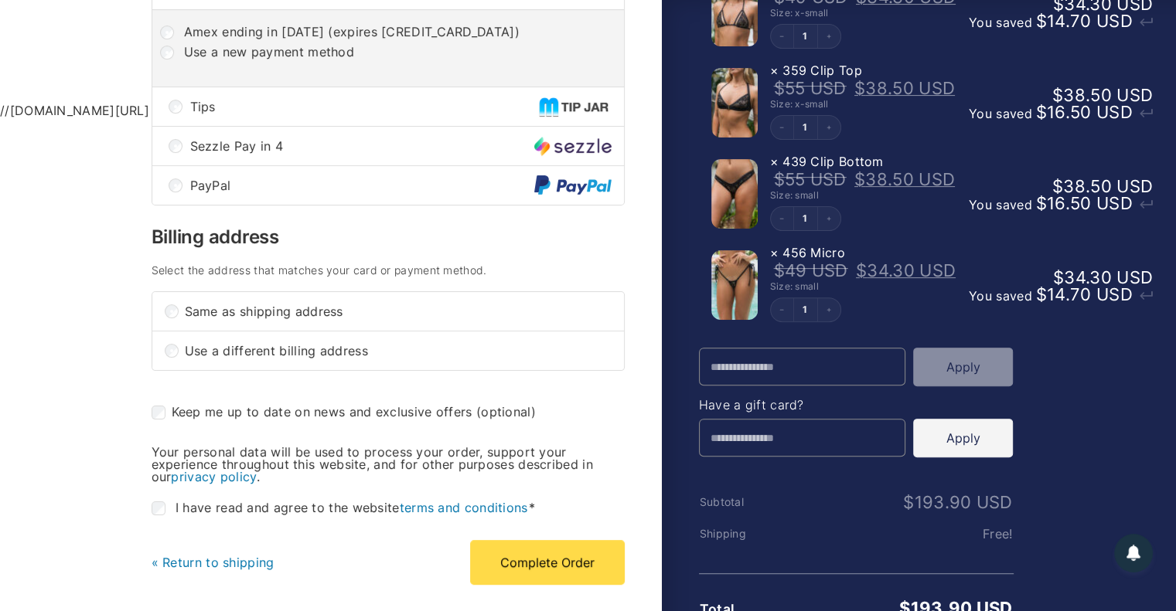
scroll to position [449, 0]
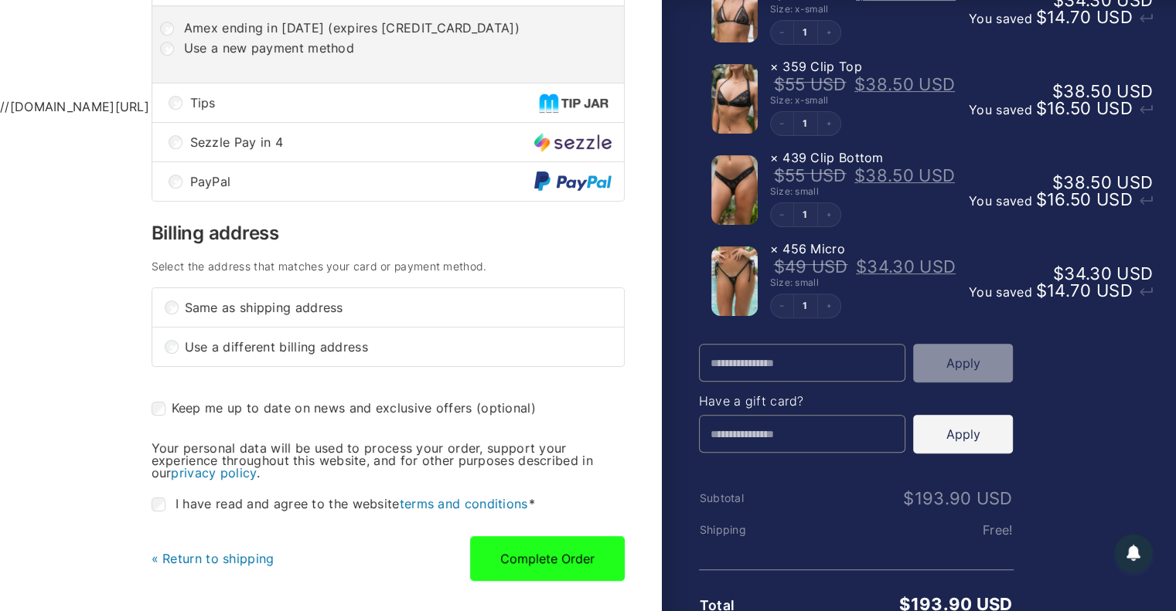
click at [539, 556] on button "Complete Order" at bounding box center [547, 558] width 155 height 45
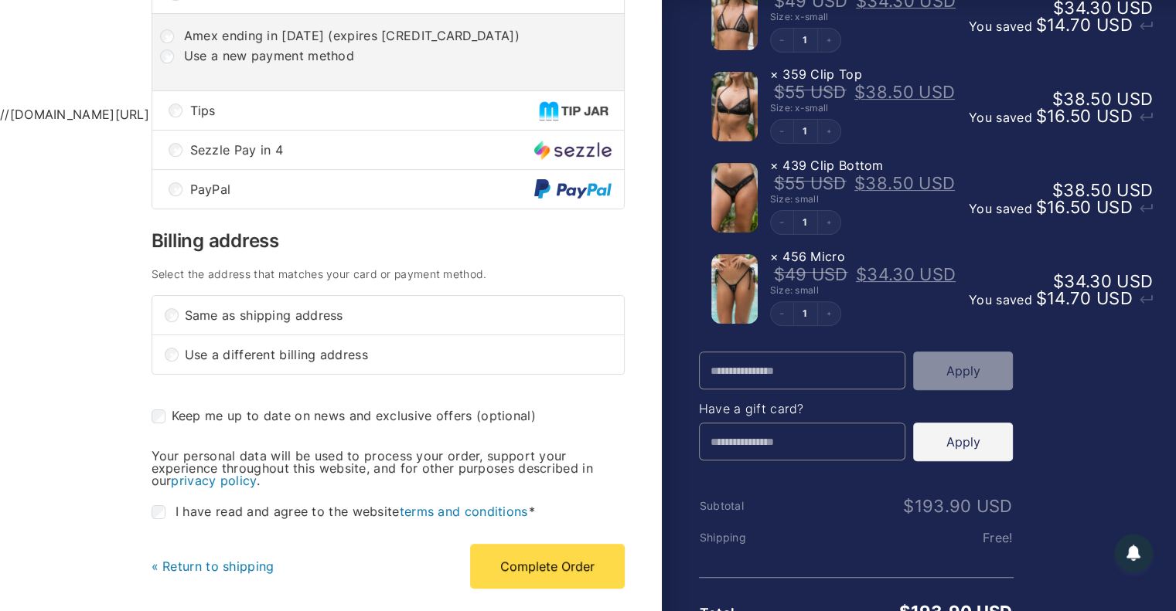
scroll to position [460, 0]
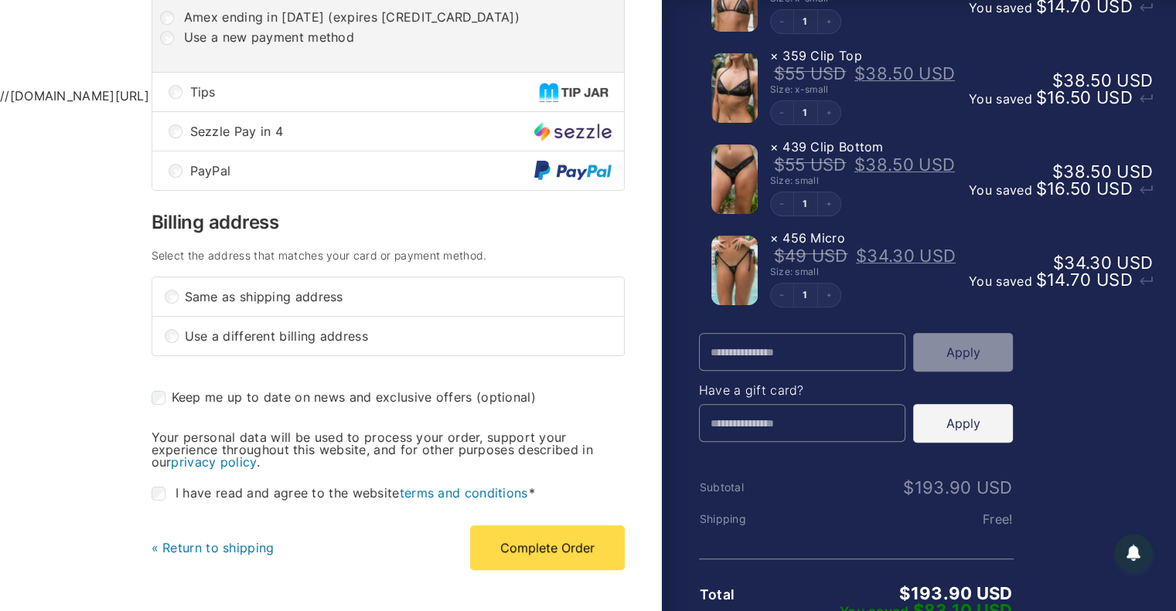
click at [413, 177] on span "PayPal" at bounding box center [362, 171] width 344 height 12
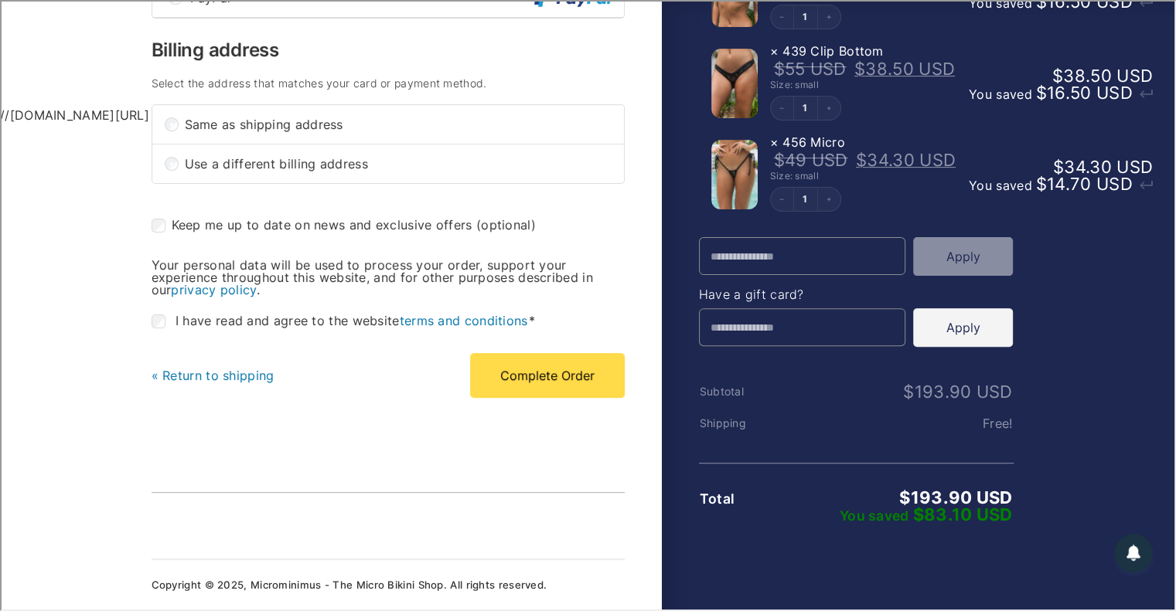
scroll to position [329, 0]
